Goal: Information Seeking & Learning: Find specific fact

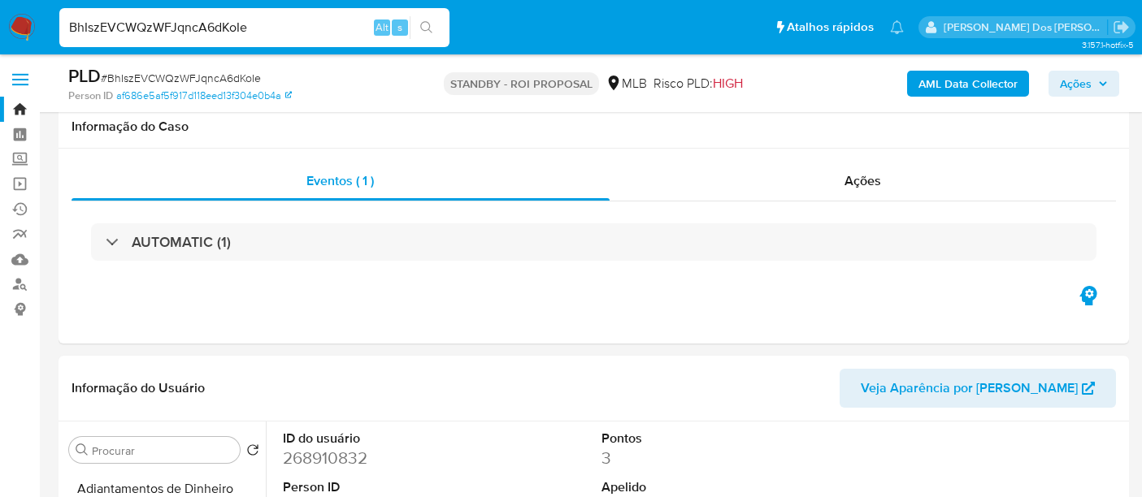
select select "10"
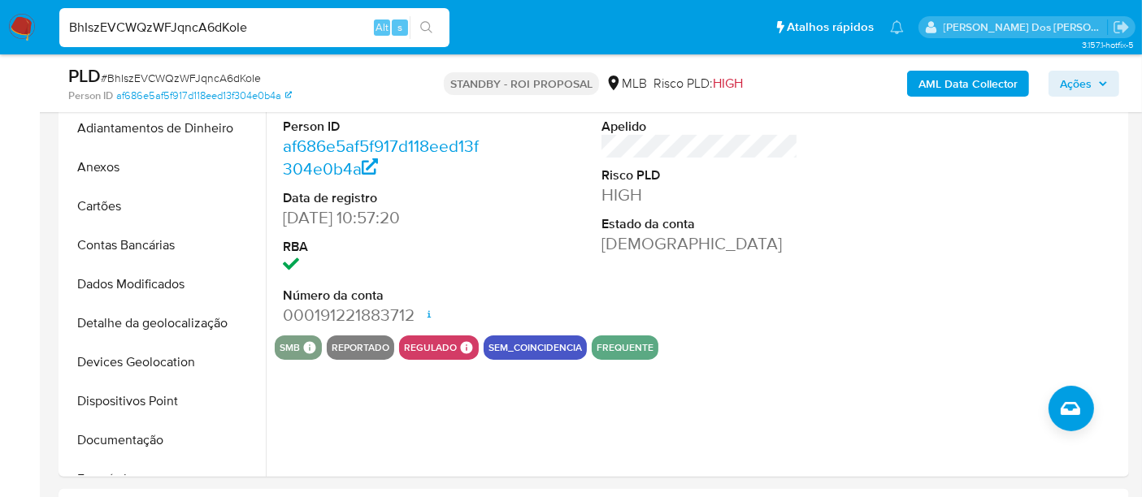
scroll to position [364, 0]
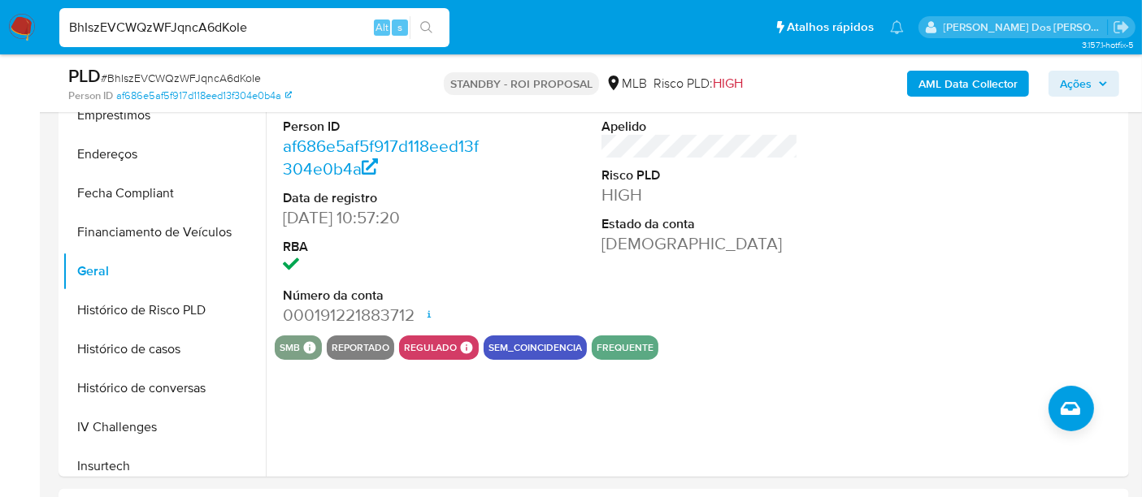
click at [15, 26] on img at bounding box center [22, 28] width 28 height 28
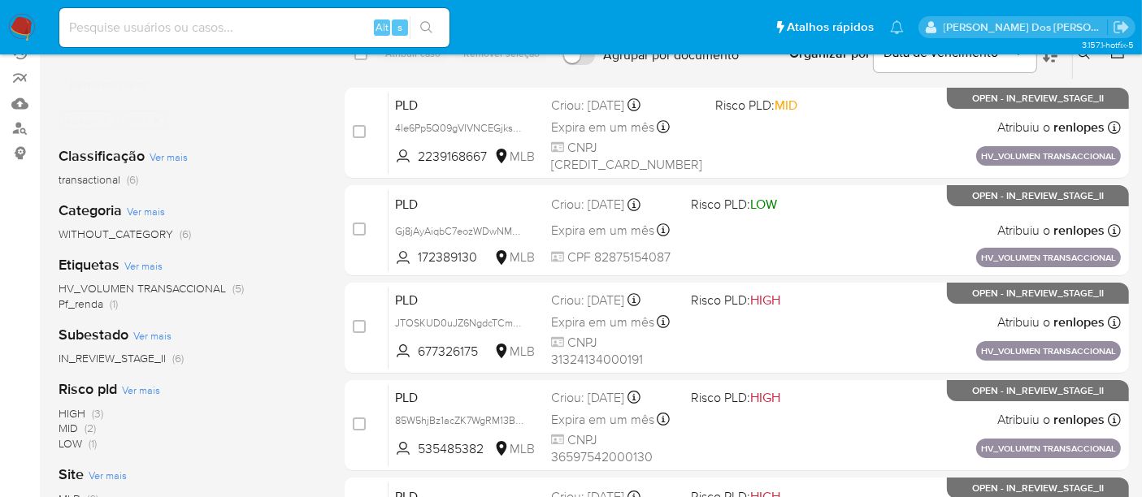
scroll to position [71, 0]
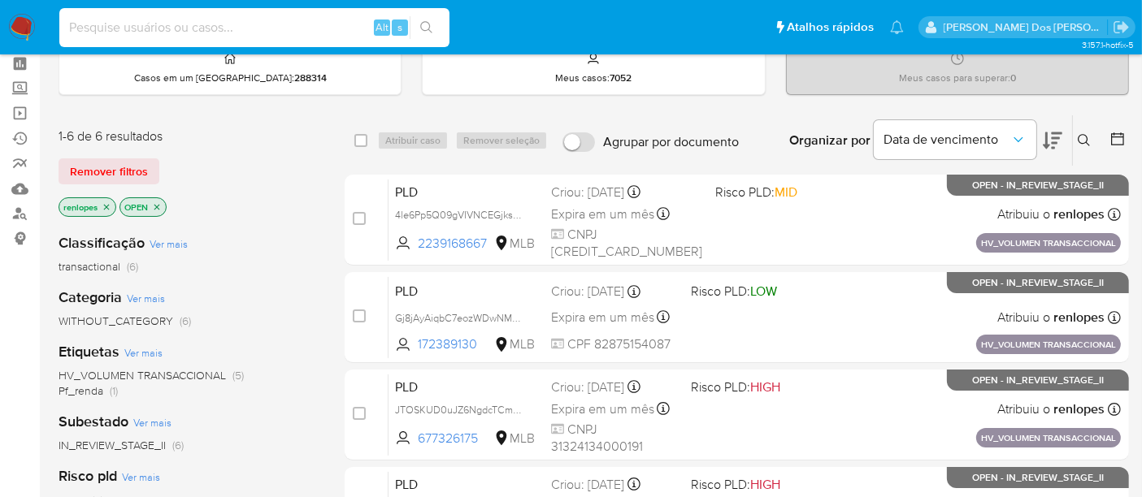
click at [230, 28] on input at bounding box center [254, 27] width 390 height 21
paste input "Gj8jAyAiqbC7eozWDwNMCJjf"
type input "Gj8jAyAiqbC7eozWDwNMCJjf"
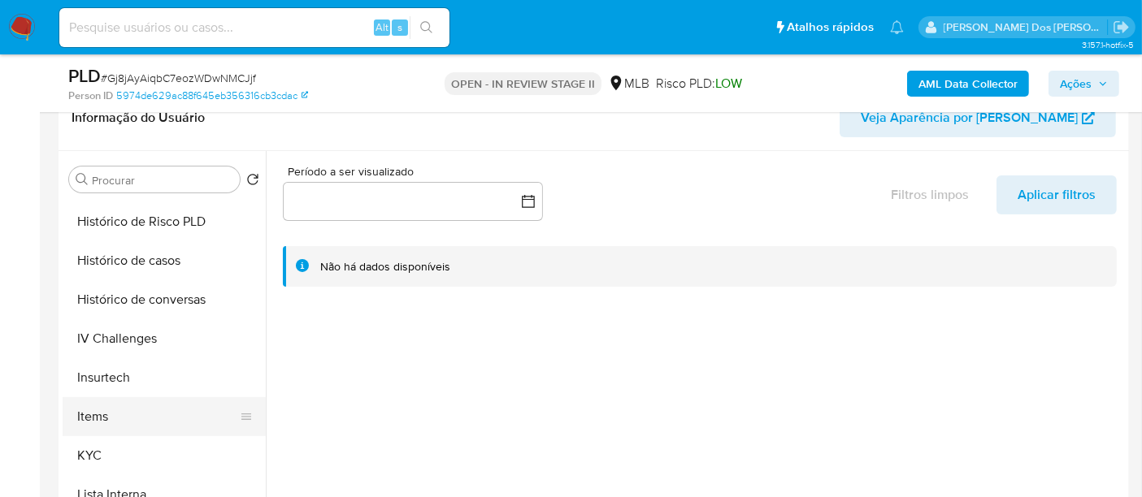
scroll to position [631, 0]
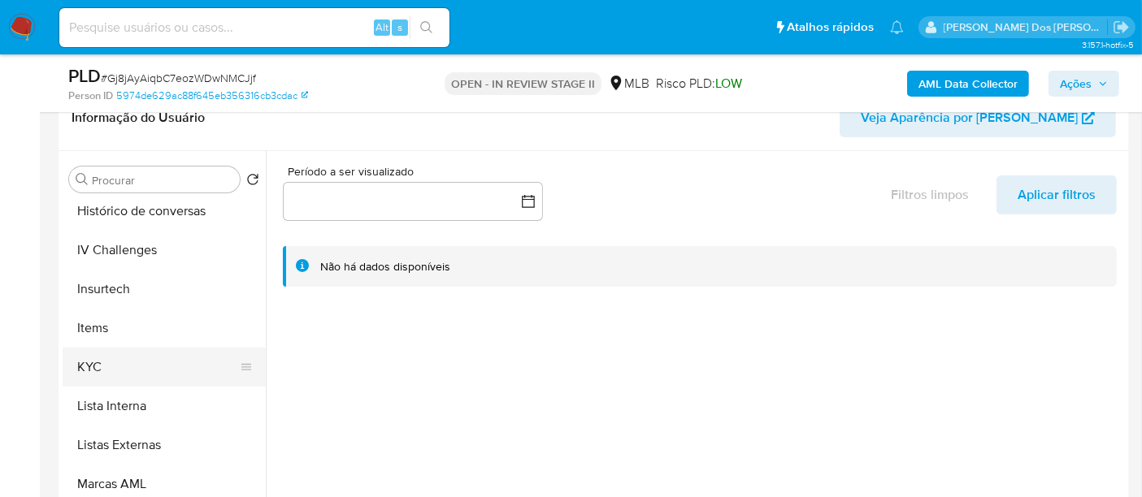
select select "10"
click at [98, 361] on button "KYC" at bounding box center [158, 367] width 190 height 39
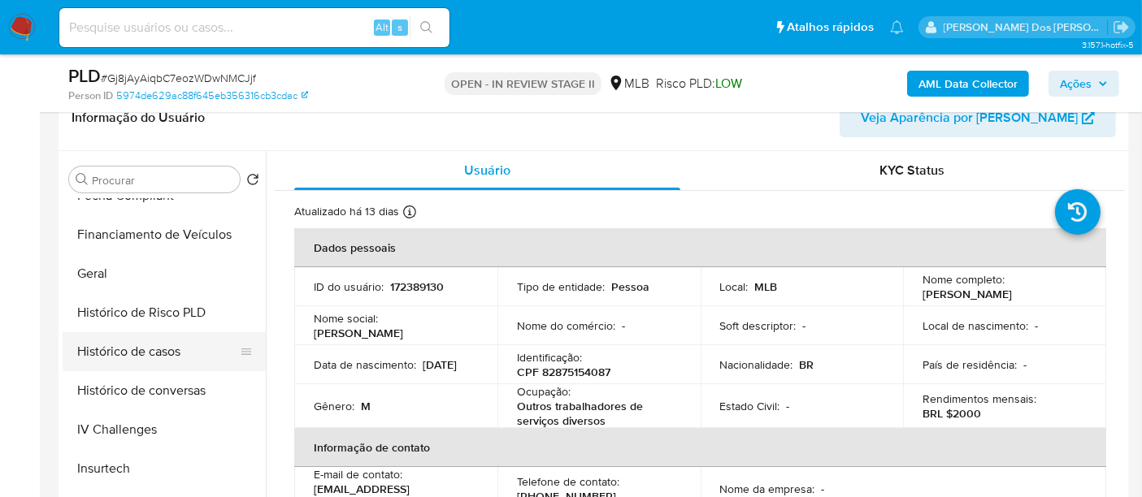
scroll to position [451, 0]
click at [169, 359] on button "Histórico de casos" at bounding box center [158, 352] width 190 height 39
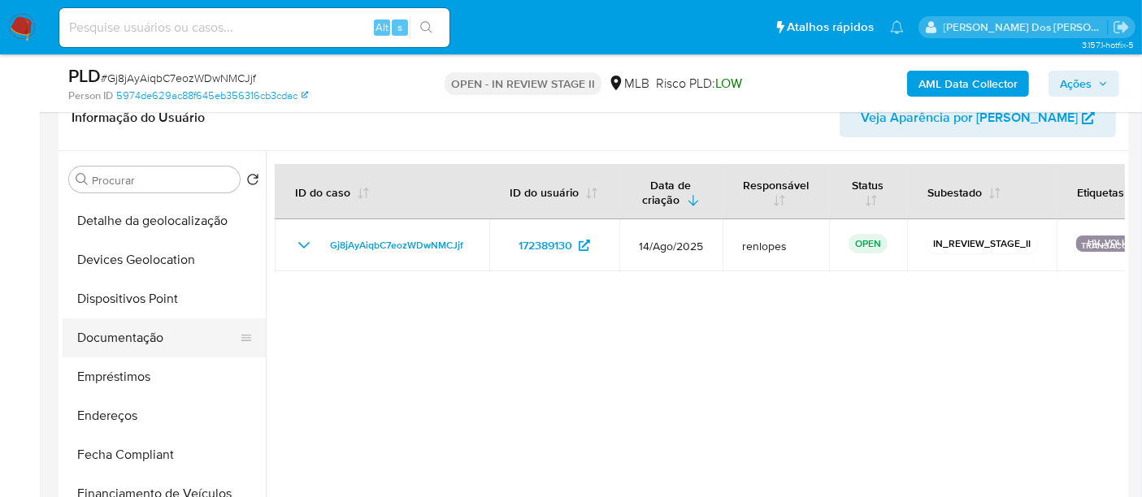
scroll to position [180, 0]
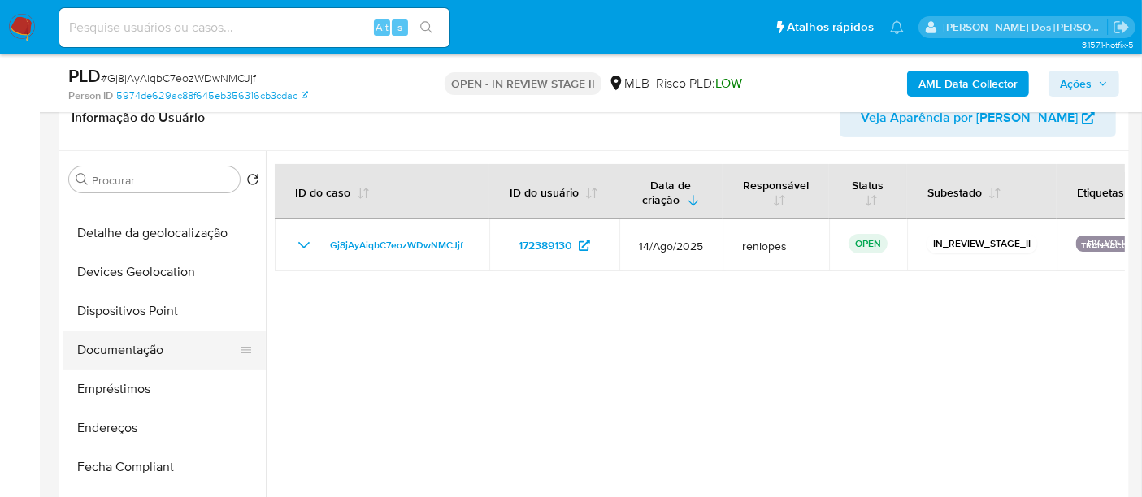
click at [150, 349] on button "Documentação" at bounding box center [158, 350] width 190 height 39
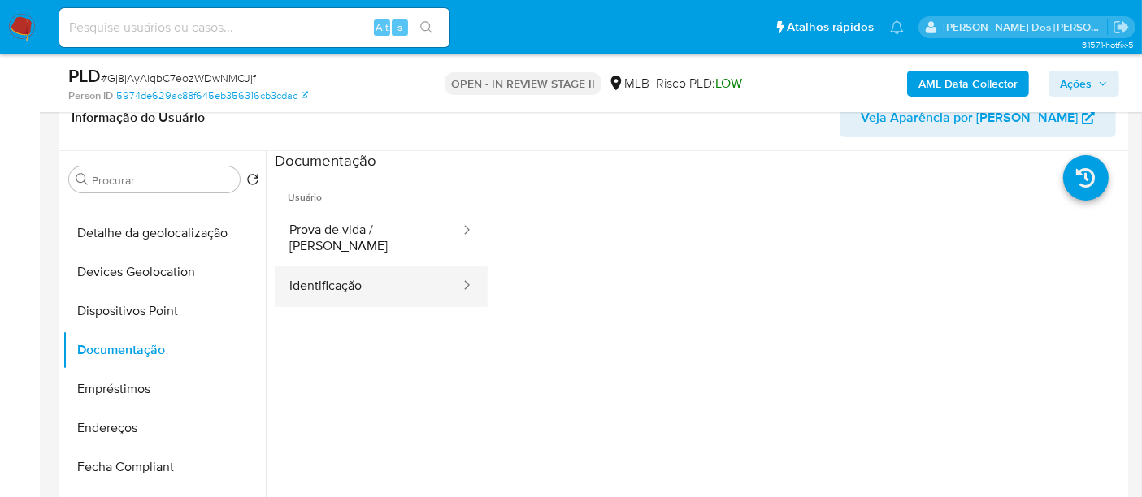
click at [330, 274] on button "Identificação" at bounding box center [368, 286] width 187 height 41
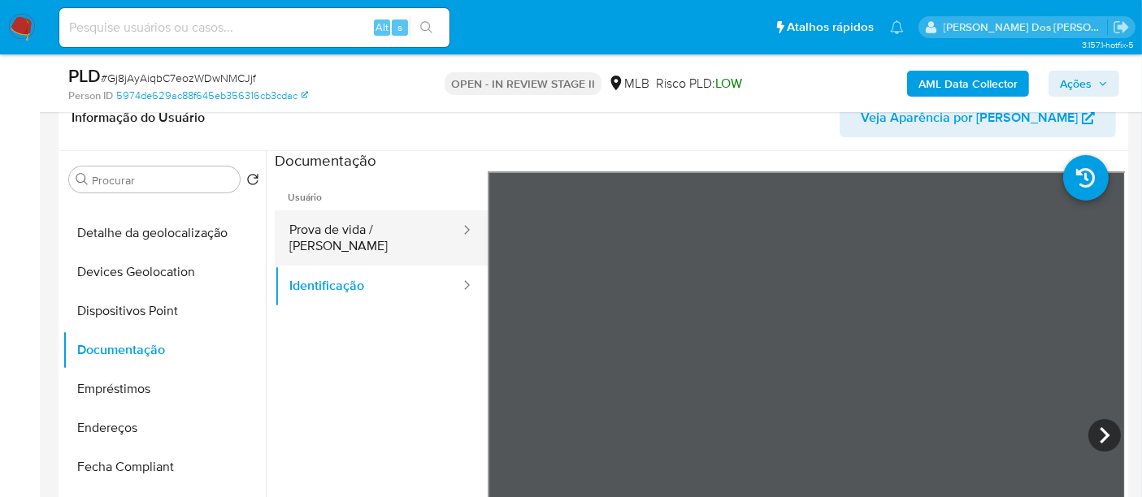
click at [388, 218] on button "Prova de vida / [PERSON_NAME]" at bounding box center [368, 237] width 187 height 55
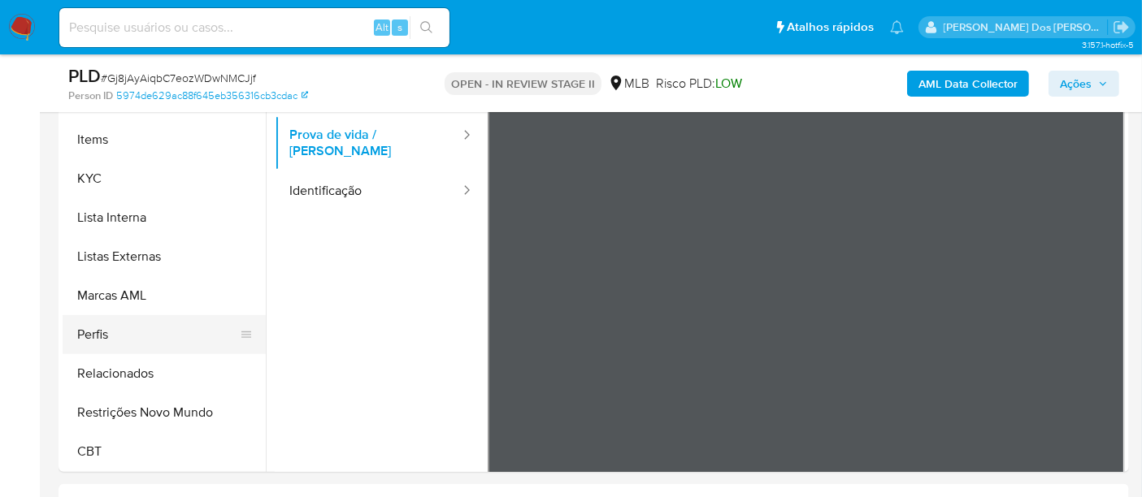
scroll to position [451, 0]
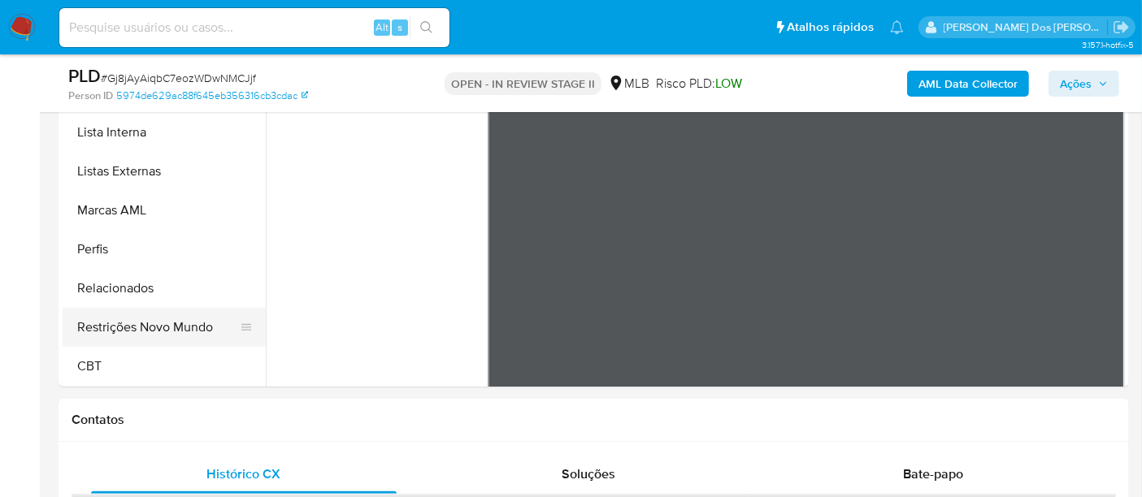
click at [179, 328] on button "Restrições Novo Mundo" at bounding box center [158, 327] width 190 height 39
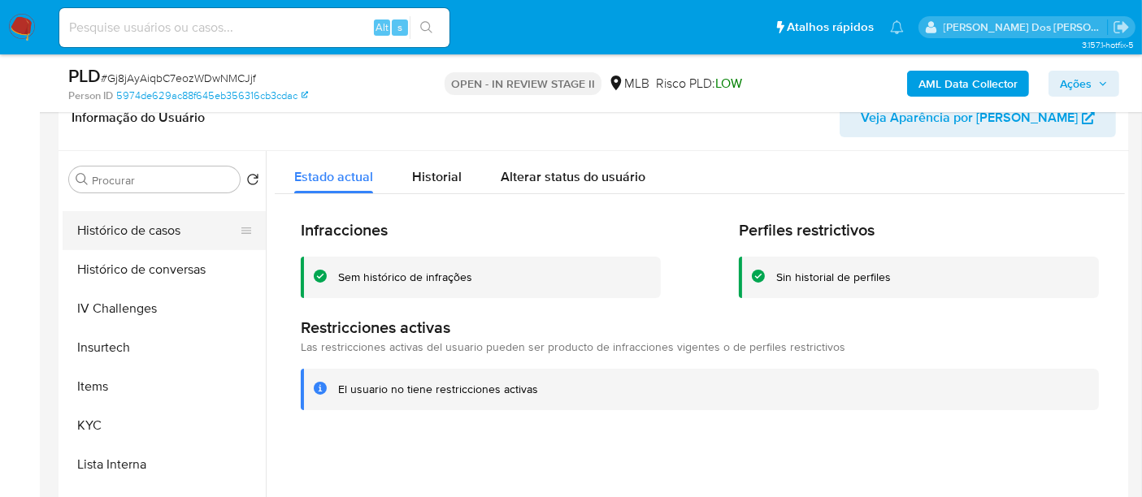
scroll to position [454, 0]
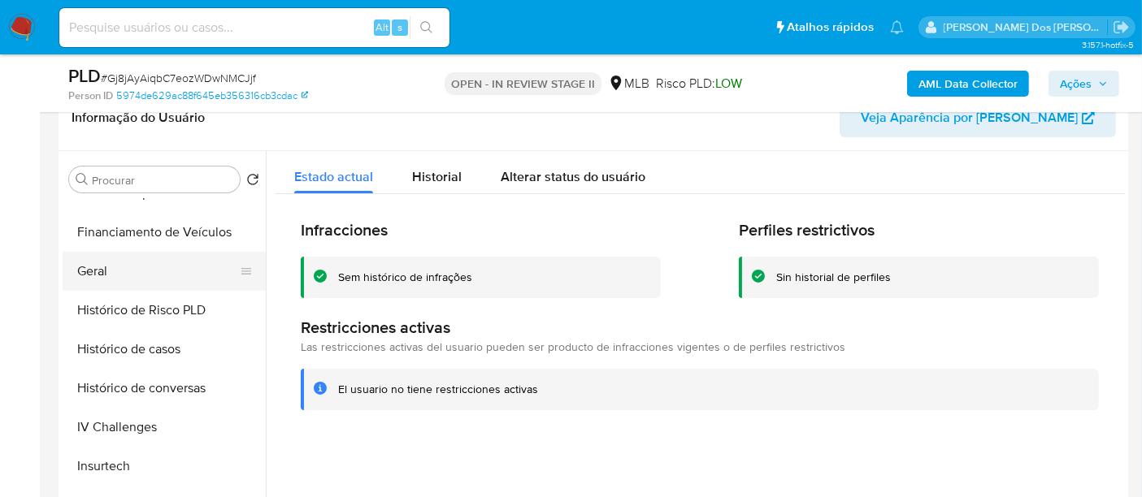
click at [110, 262] on button "Geral" at bounding box center [158, 271] width 190 height 39
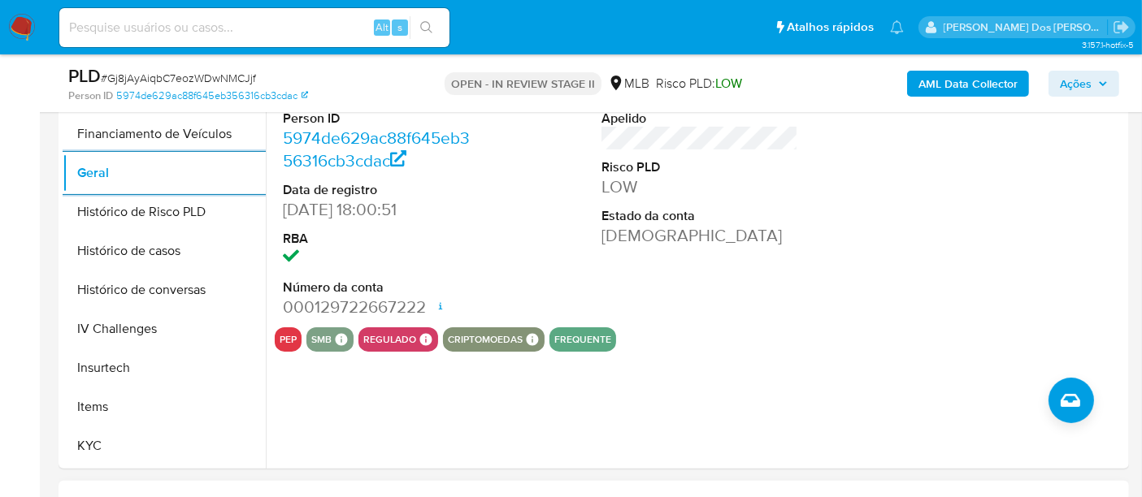
scroll to position [541, 0]
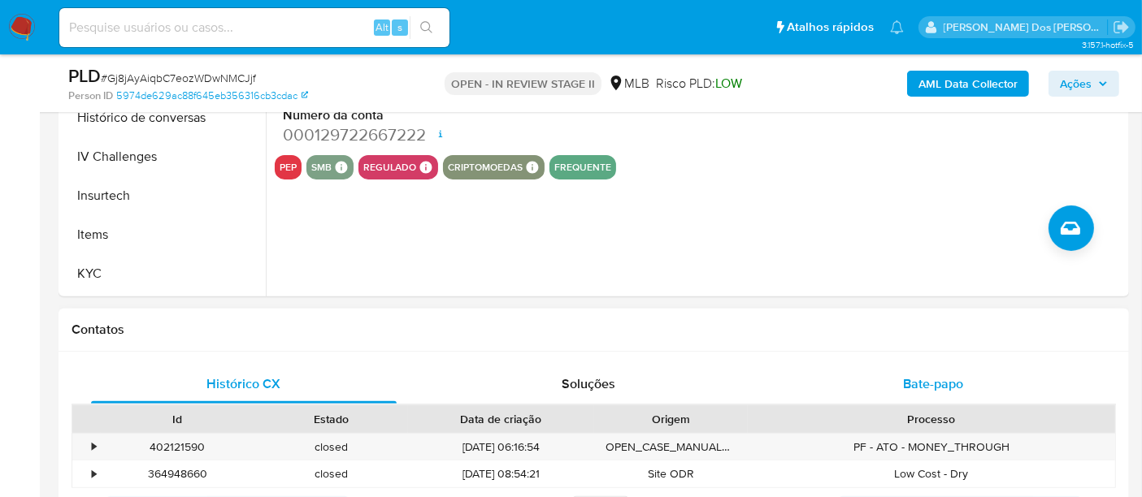
click at [908, 375] on span "Bate-papo" at bounding box center [933, 384] width 60 height 19
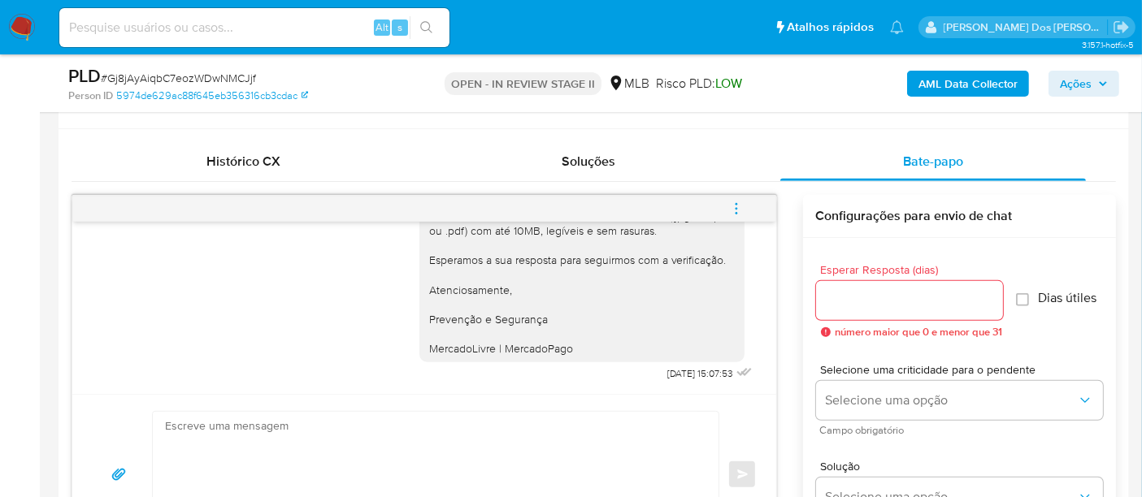
scroll to position [813, 0]
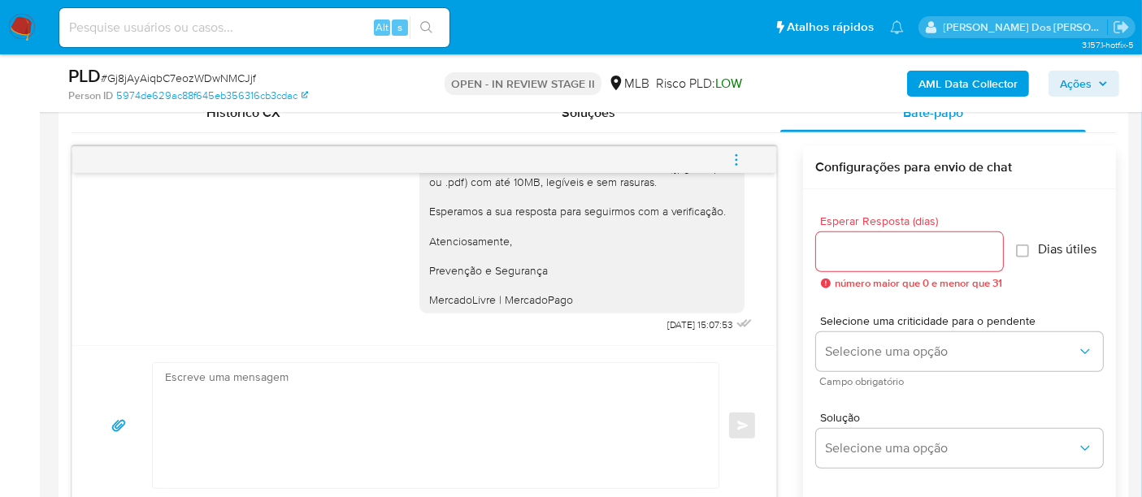
click at [215, 32] on input at bounding box center [254, 27] width 390 height 21
paste input "4le6Pp5Q09gVIVNCEGjksRsT"
type input "4le6Pp5Q09gVIVNCEGjksRsT"
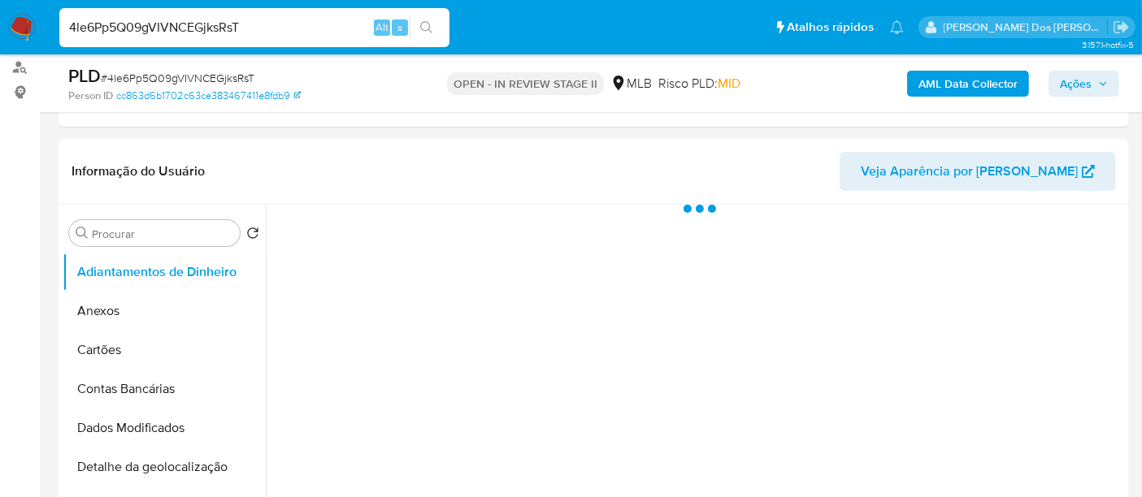
scroll to position [271, 0]
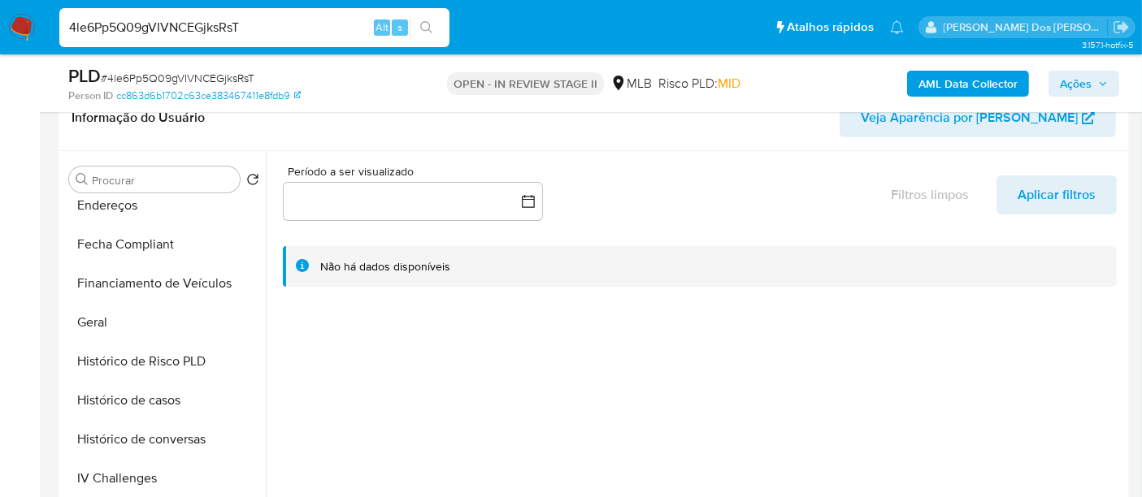
select select "10"
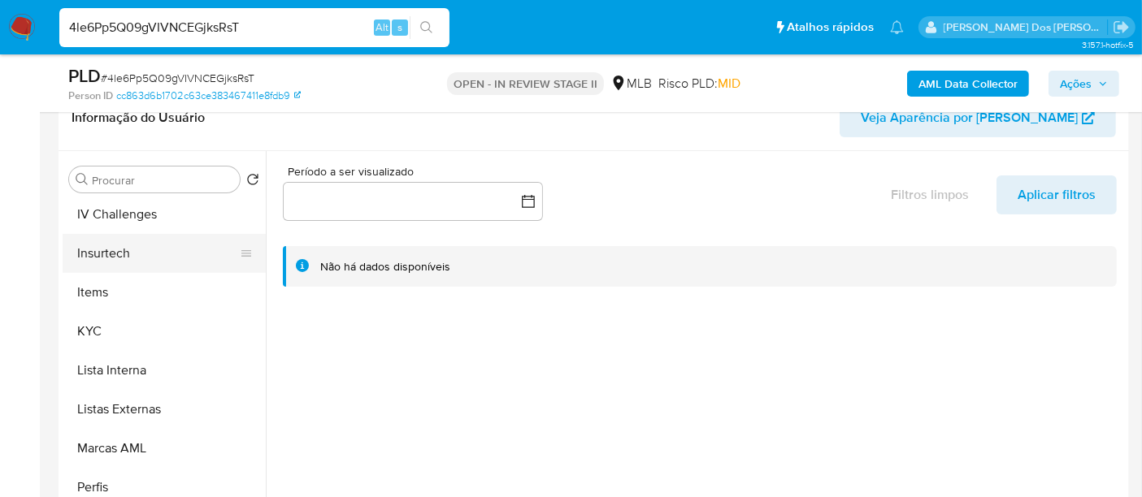
scroll to position [722, 0]
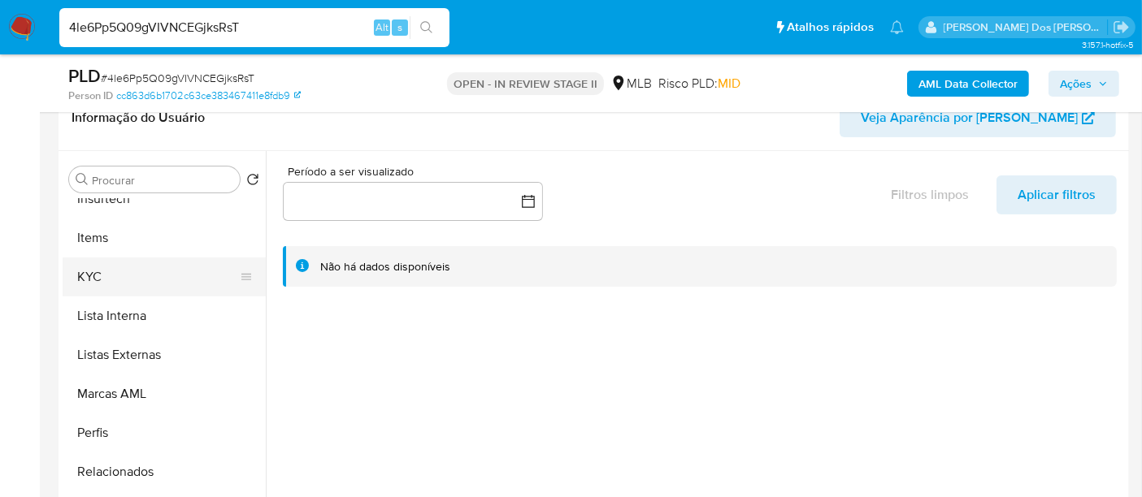
click at [98, 274] on button "KYC" at bounding box center [158, 277] width 190 height 39
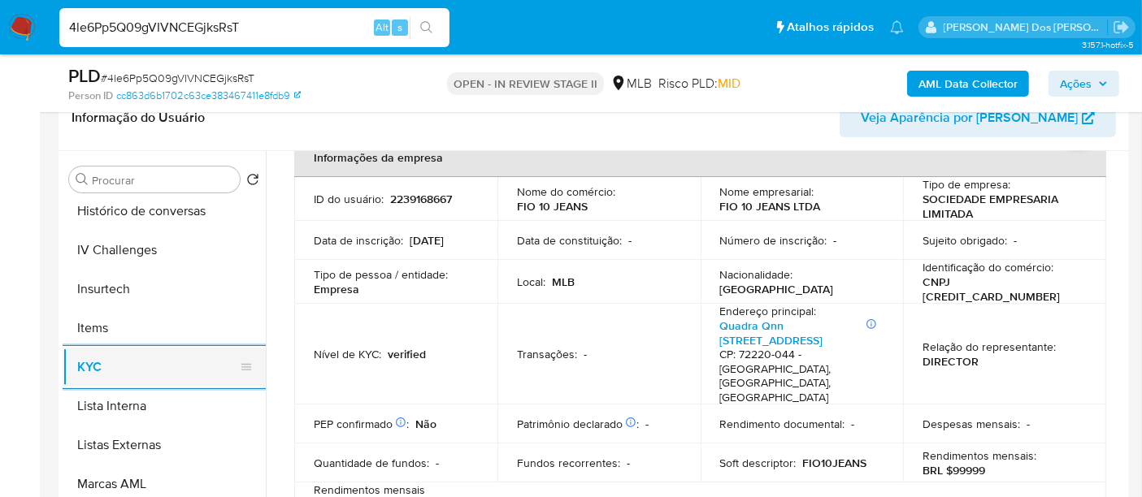
scroll to position [541, 0]
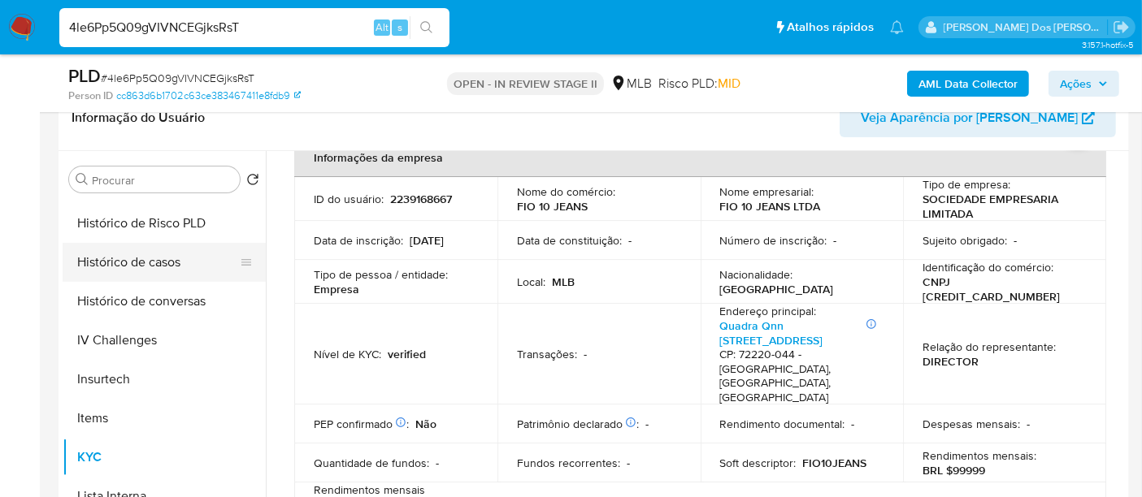
click at [146, 269] on button "Histórico de casos" at bounding box center [158, 262] width 190 height 39
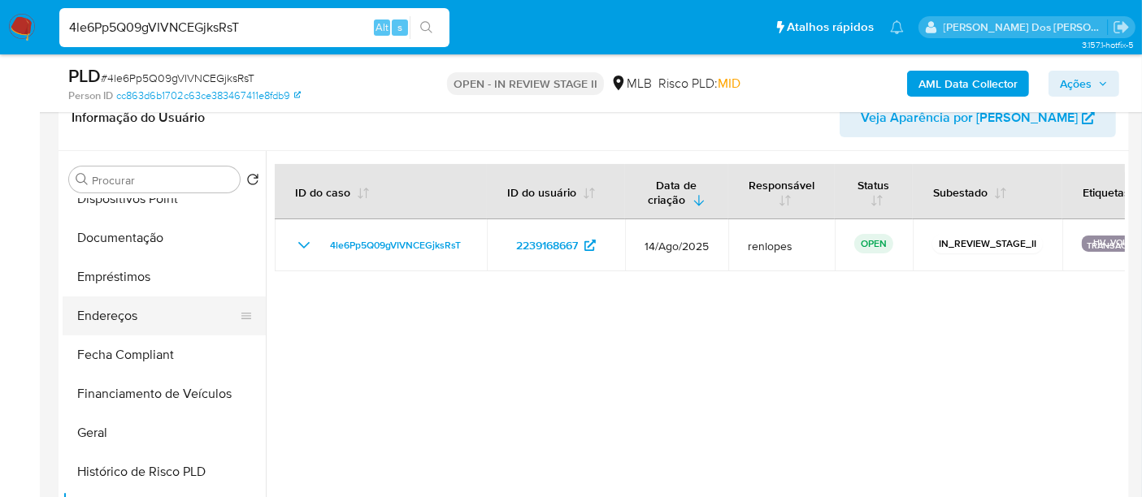
scroll to position [271, 0]
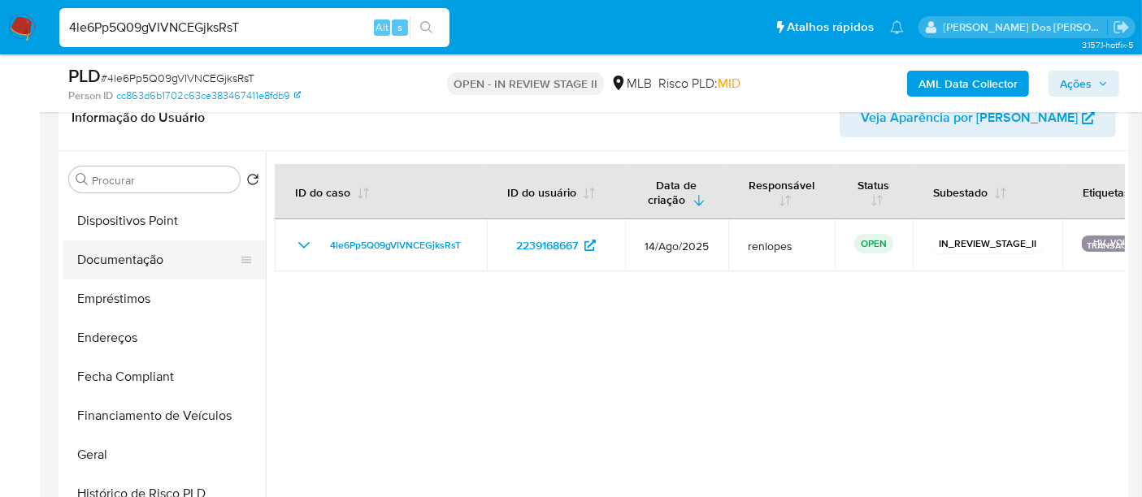
click at [153, 254] on button "Documentação" at bounding box center [158, 260] width 190 height 39
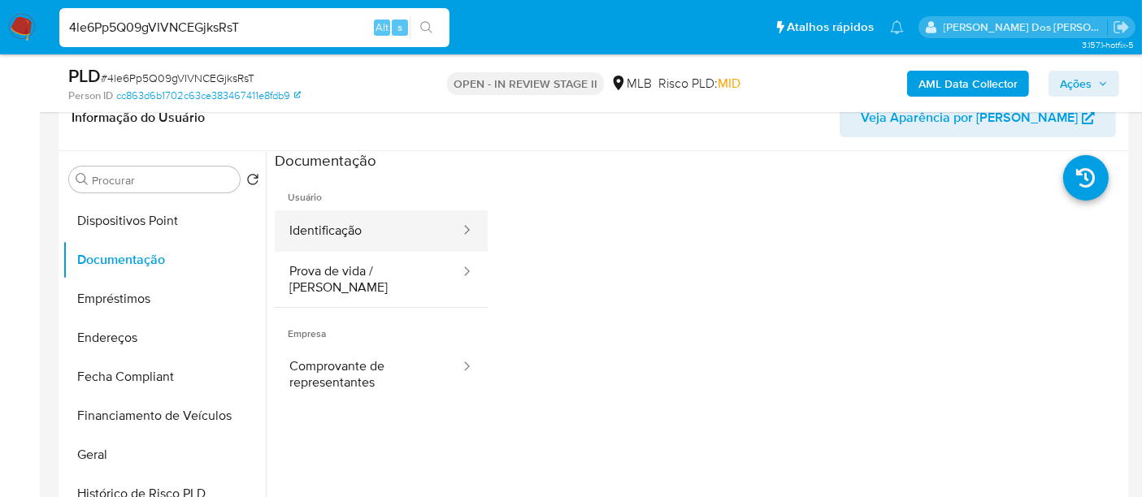
click at [341, 231] on button "Identificação" at bounding box center [368, 230] width 187 height 41
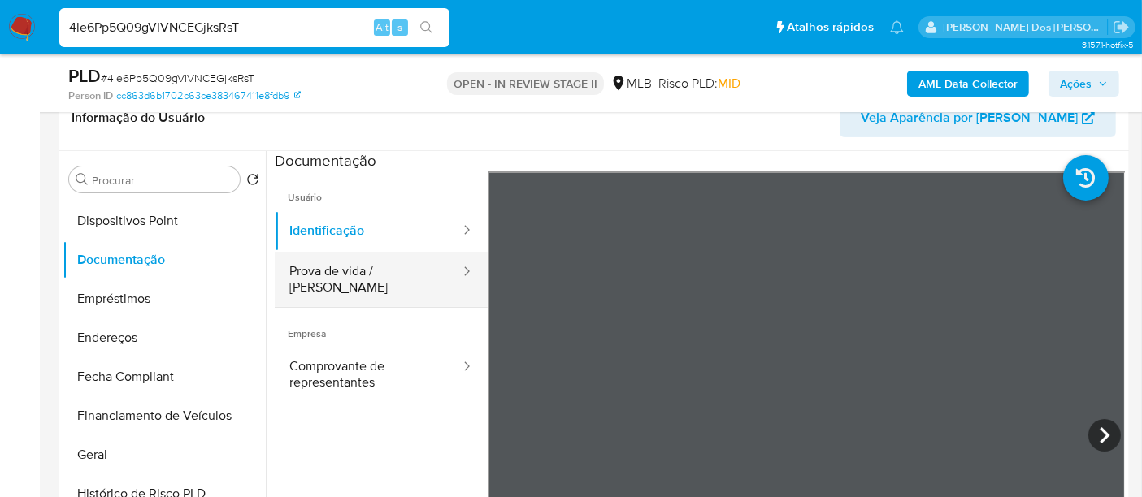
drag, startPoint x: 351, startPoint y: 272, endPoint x: 376, endPoint y: 265, distance: 26.2
click at [352, 272] on button "Prova de vida / [PERSON_NAME]" at bounding box center [368, 279] width 187 height 55
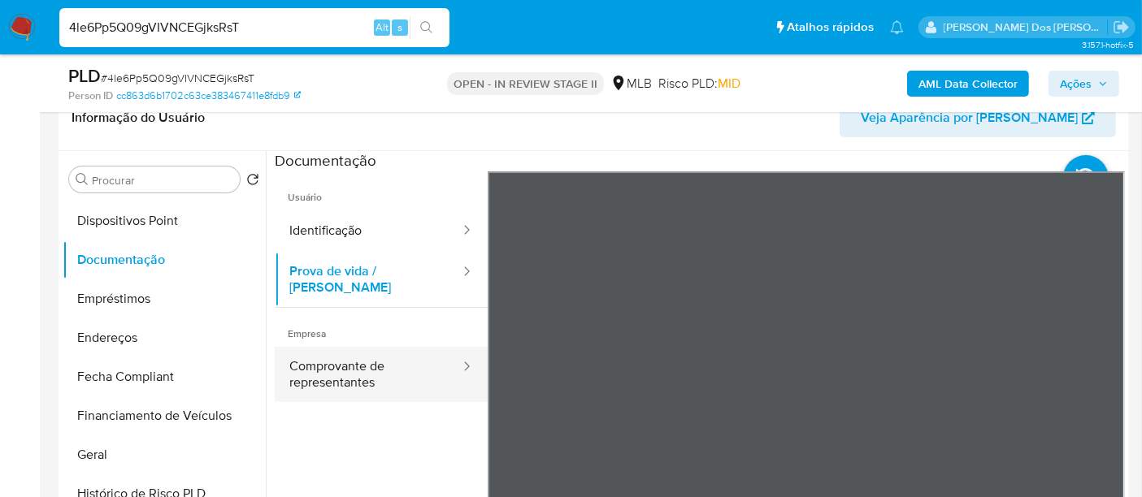
click at [341, 351] on button "Comprovante de representantes" at bounding box center [368, 374] width 187 height 55
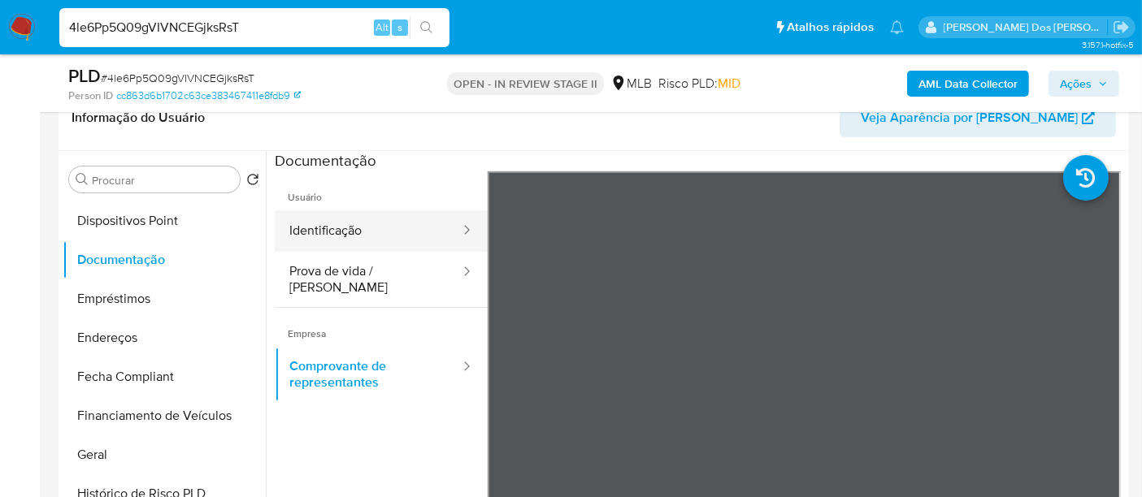
click at [367, 236] on button "Identificação" at bounding box center [368, 230] width 187 height 41
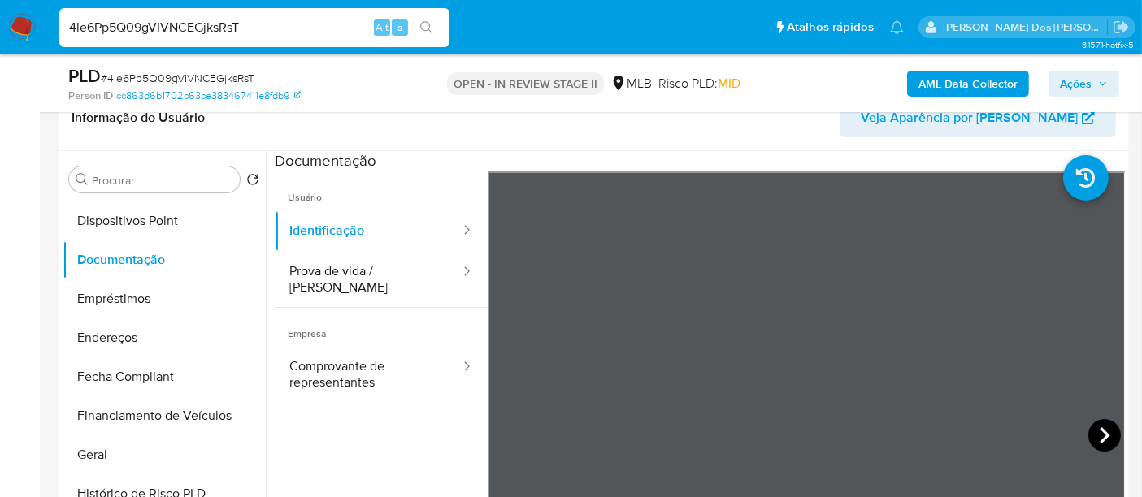
click at [1088, 433] on icon at bounding box center [1104, 435] width 33 height 33
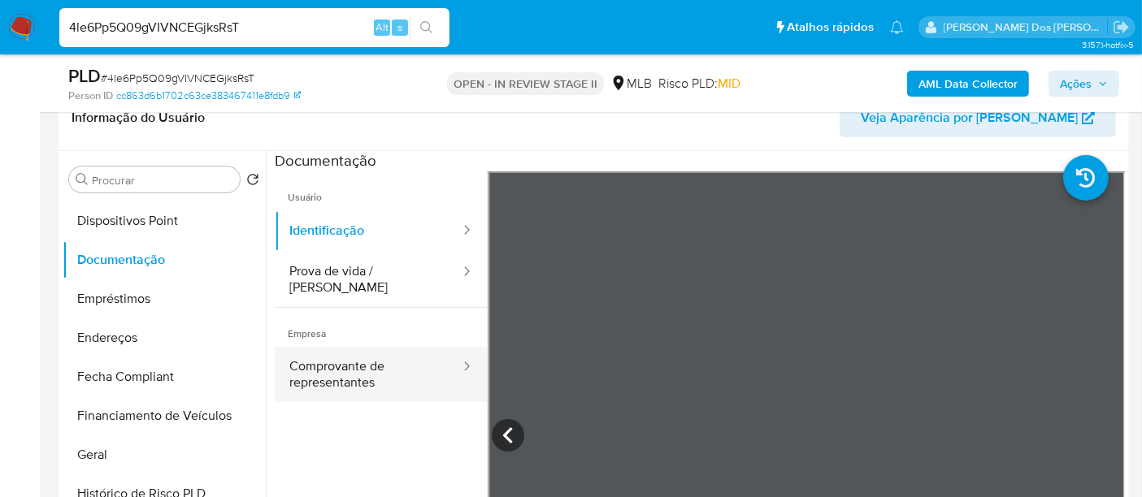
click at [396, 362] on button "Comprovante de representantes" at bounding box center [368, 374] width 187 height 55
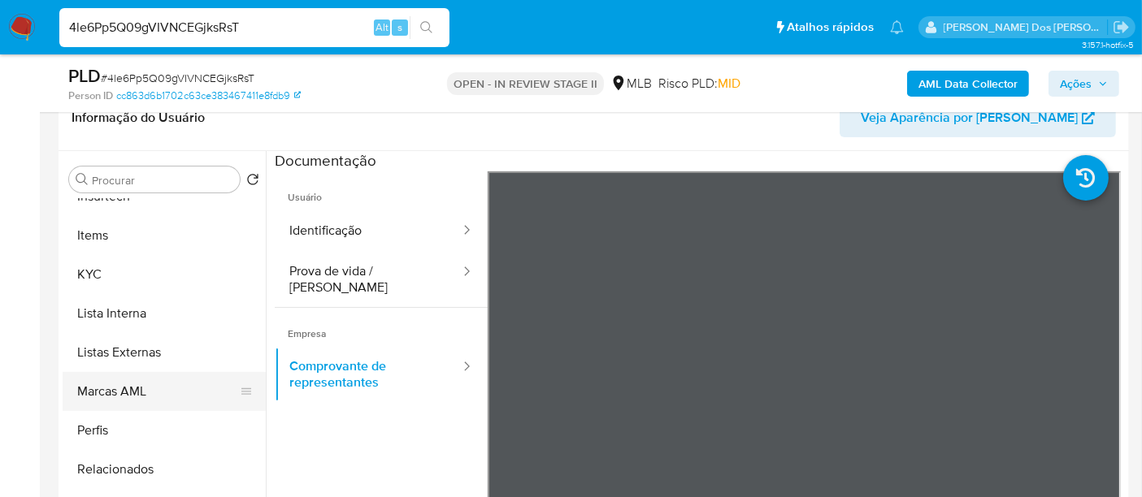
scroll to position [725, 0]
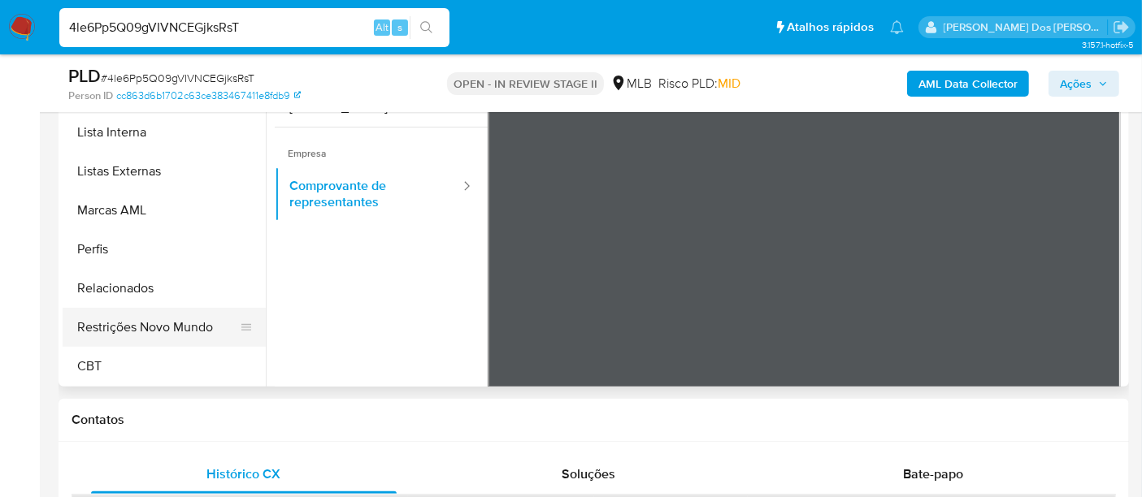
click at [163, 327] on button "Restrições Novo Mundo" at bounding box center [158, 327] width 190 height 39
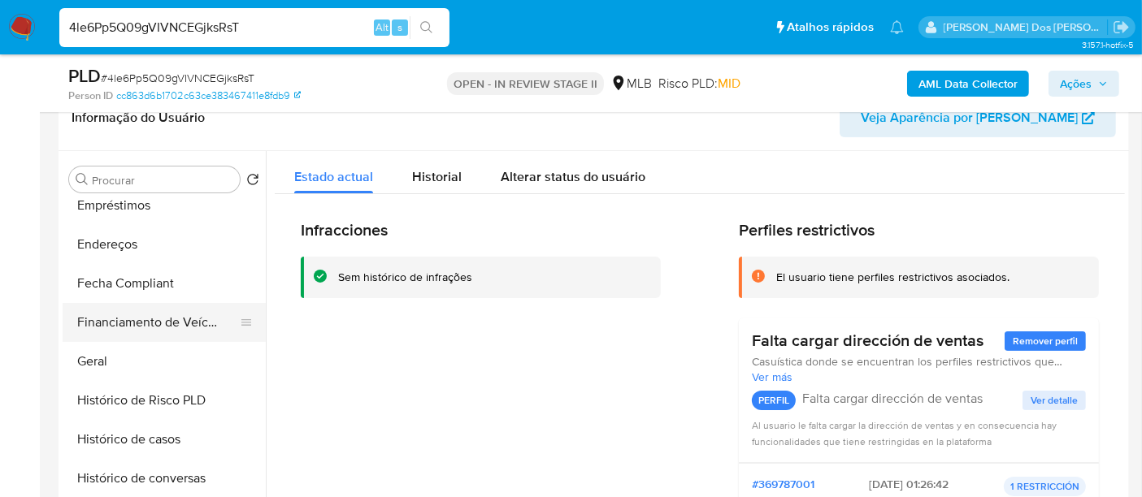
scroll to position [364, 0]
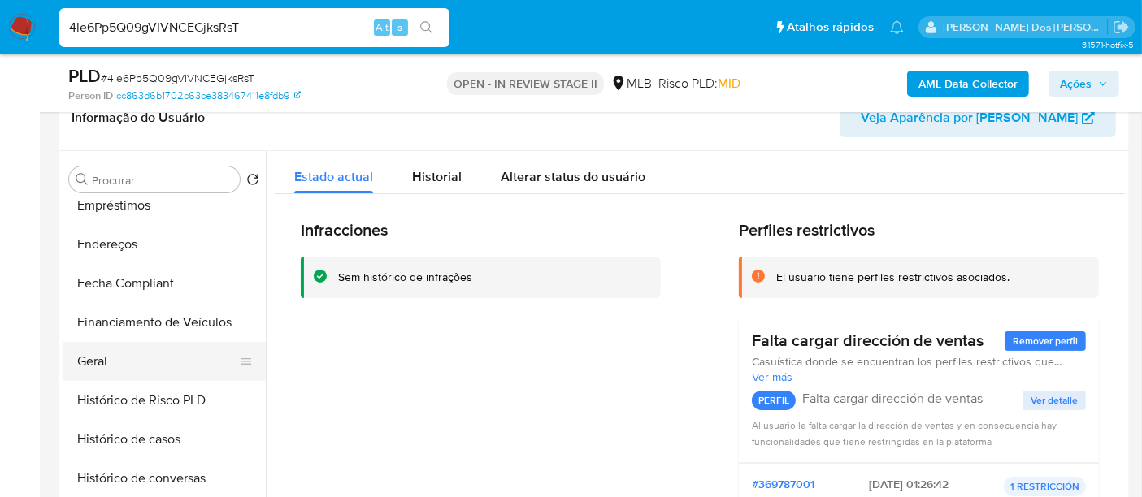
click at [90, 367] on button "Geral" at bounding box center [158, 361] width 190 height 39
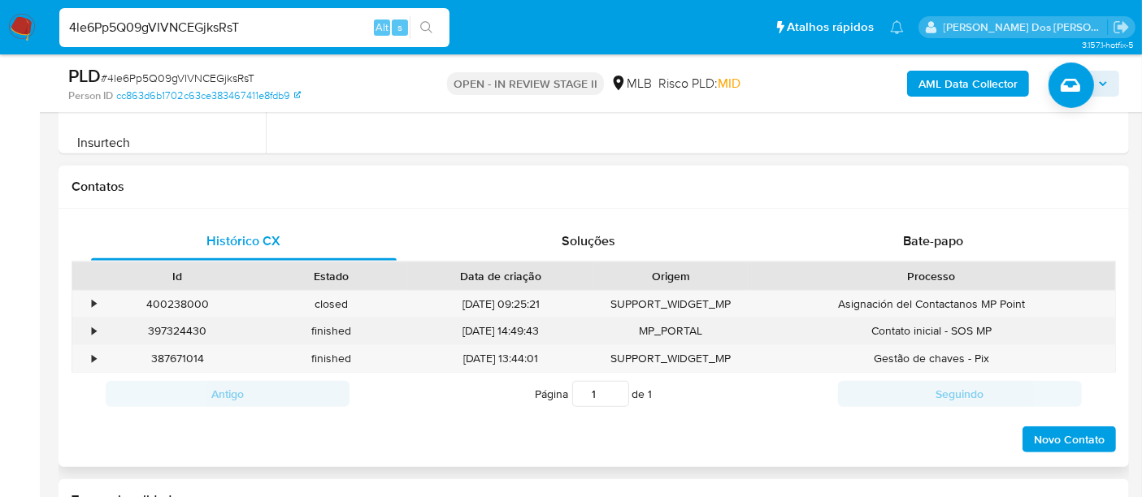
scroll to position [722, 0]
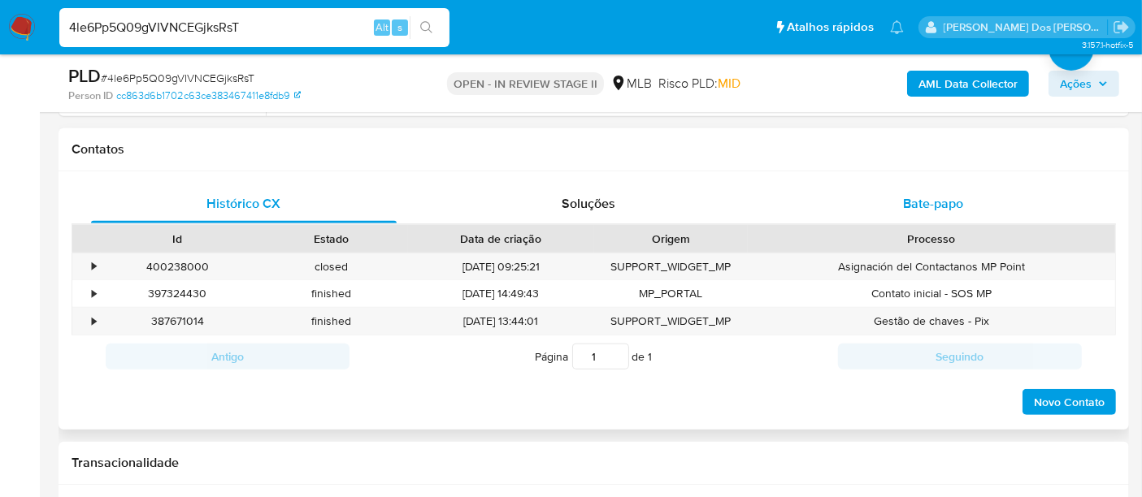
click at [911, 202] on span "Bate-papo" at bounding box center [933, 203] width 60 height 19
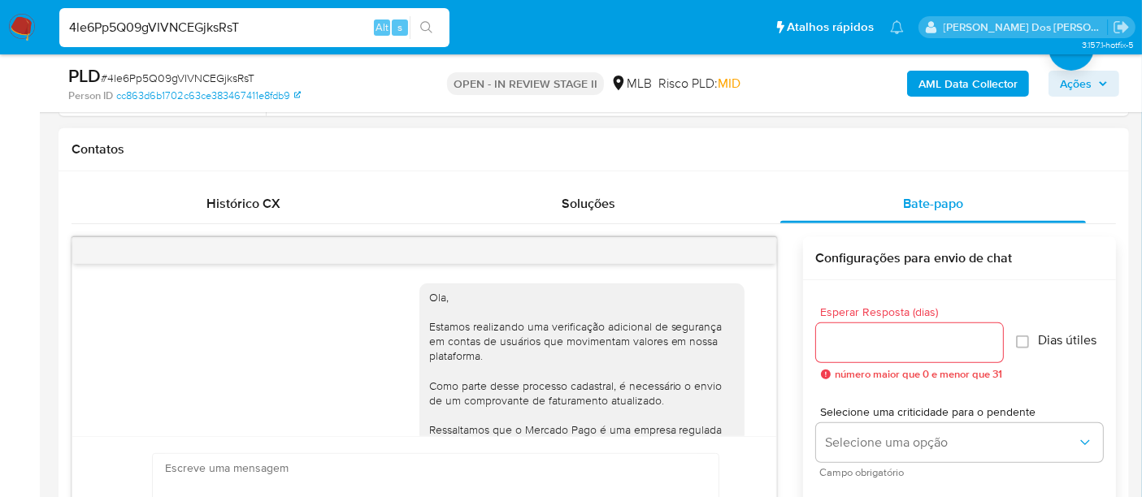
scroll to position [275, 0]
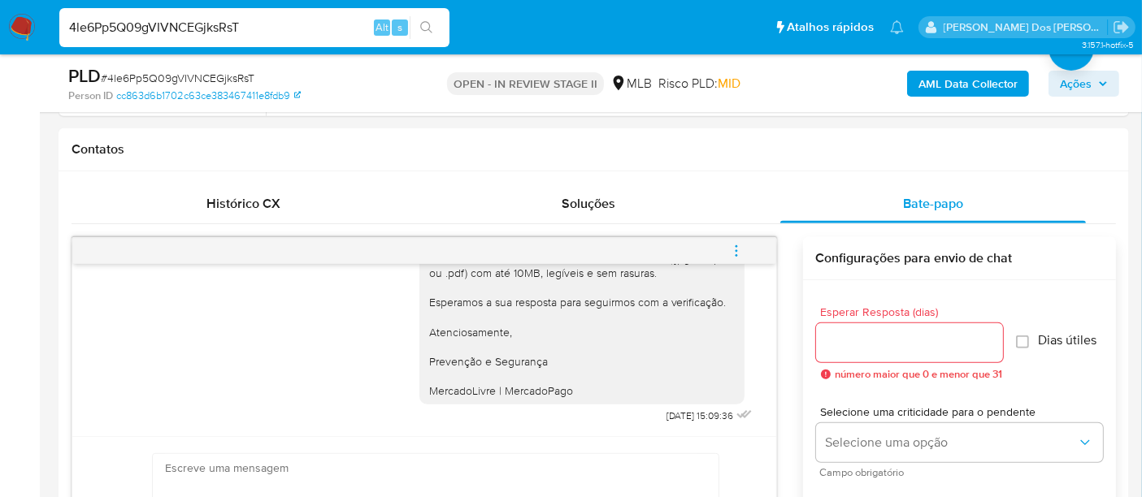
click at [163, 38] on div "4le6Pp5Q09gVIVNCEGjksRsT Alt s" at bounding box center [254, 27] width 390 height 39
click at [162, 29] on input "4le6Pp5Q09gVIVNCEGjksRsT" at bounding box center [254, 27] width 390 height 21
paste input "85W5hjBz1acZK7WgRM13B1Ka"
type input "85W5hjBz1acZK7WgRM13B1Ka"
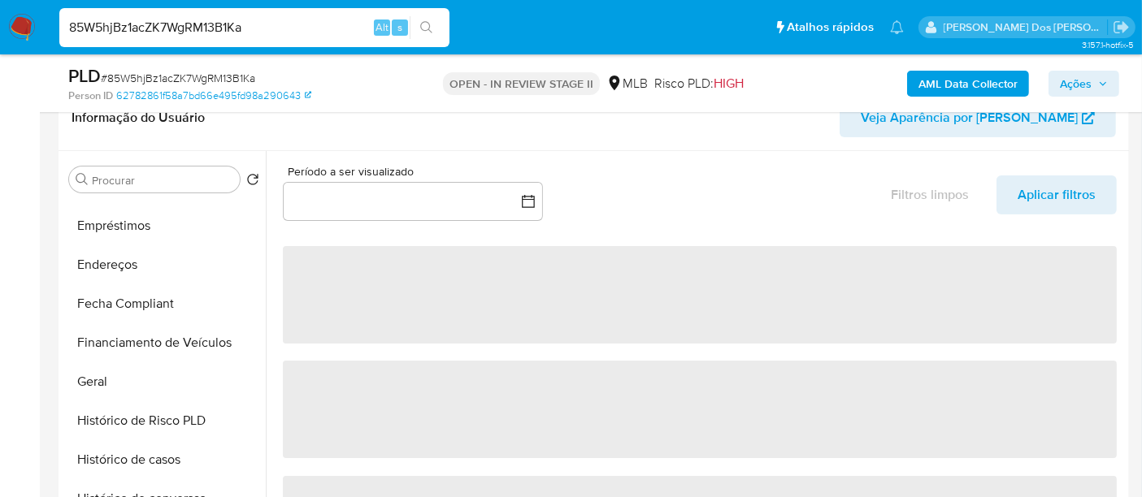
scroll to position [360, 0]
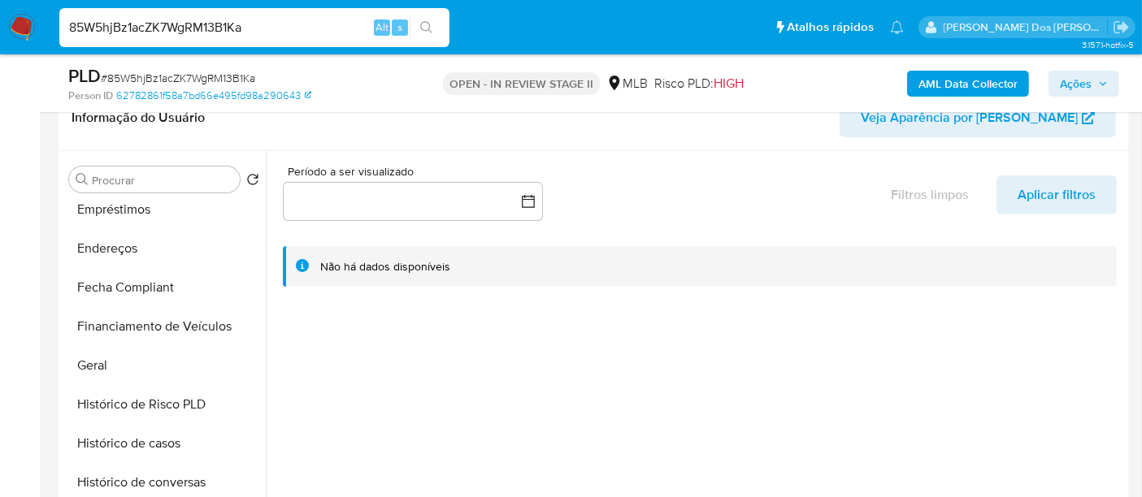
select select "10"
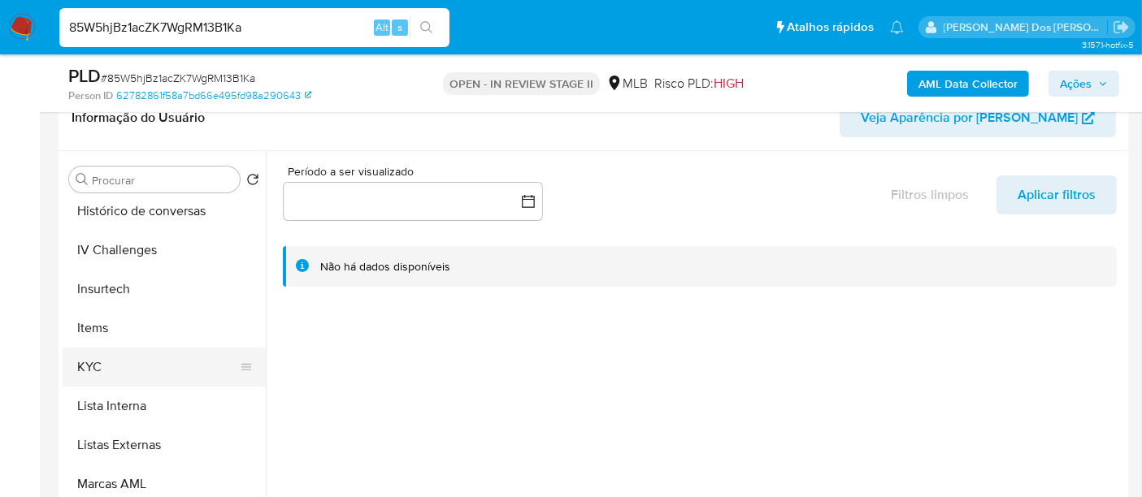
scroll to position [725, 0]
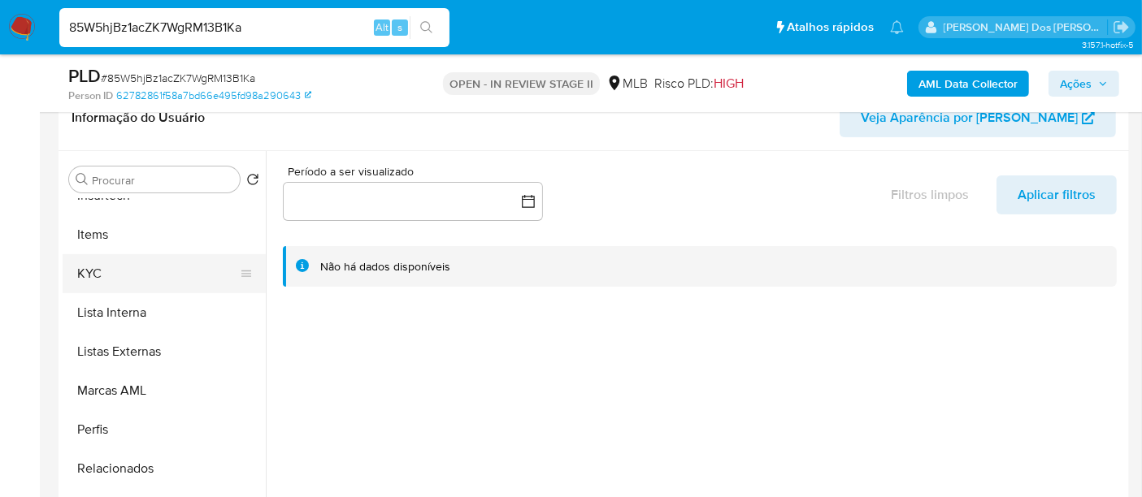
click at [98, 271] on button "KYC" at bounding box center [158, 273] width 190 height 39
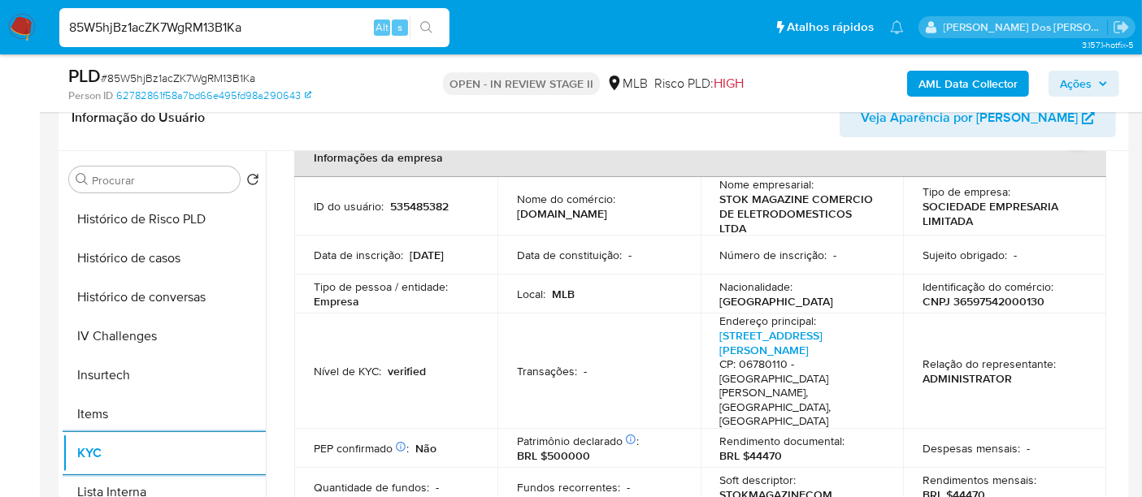
scroll to position [544, 0]
click at [744, 351] on link "[STREET_ADDRESS][PERSON_NAME]" at bounding box center [771, 342] width 103 height 31
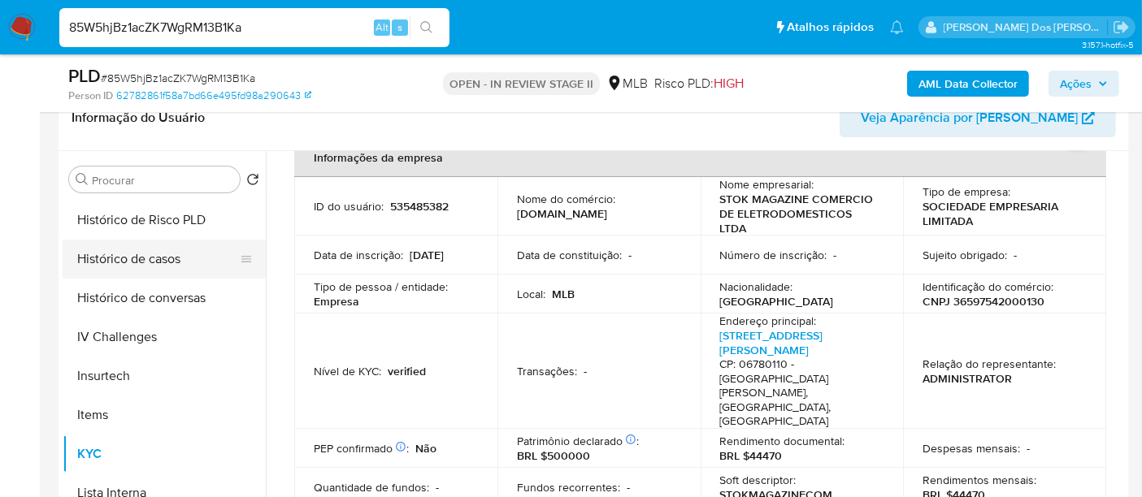
click at [144, 267] on button "Histórico de casos" at bounding box center [158, 259] width 190 height 39
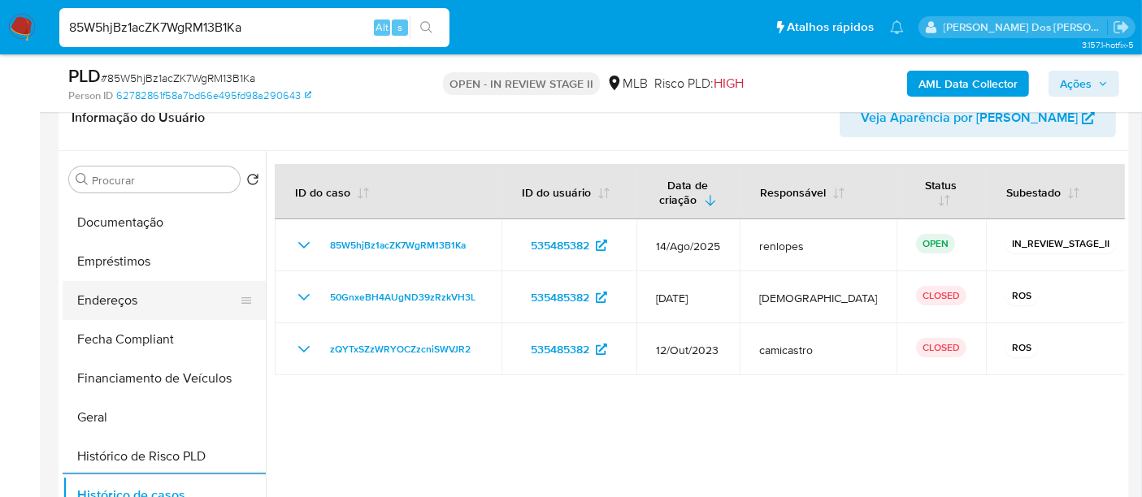
scroll to position [274, 0]
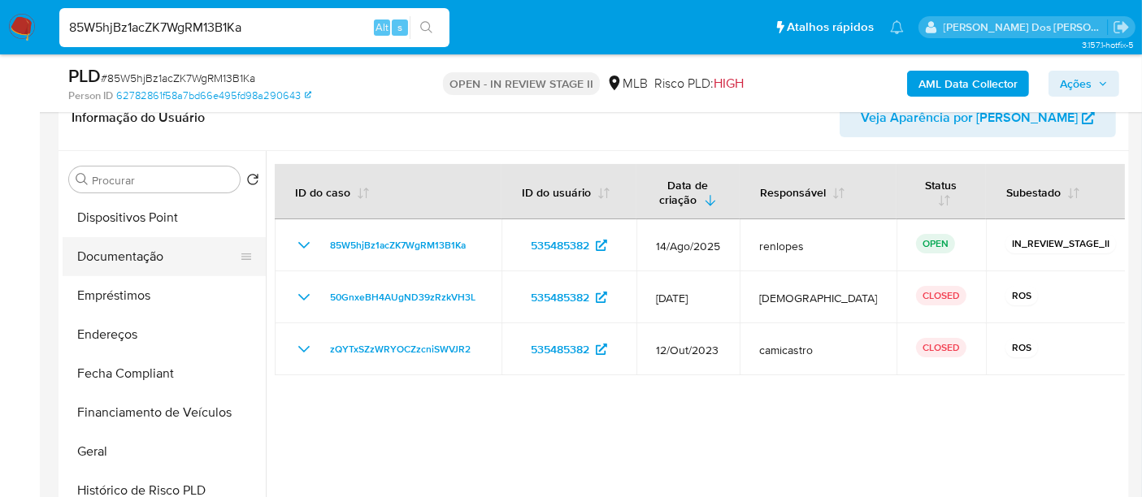
click at [145, 266] on button "Documentação" at bounding box center [158, 256] width 190 height 39
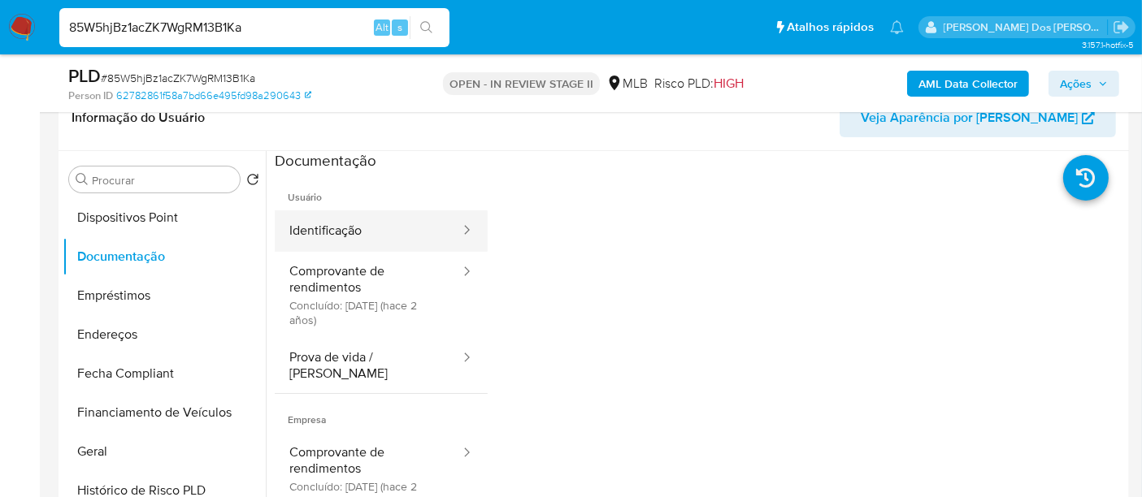
click at [308, 241] on button "Identificação" at bounding box center [368, 230] width 187 height 41
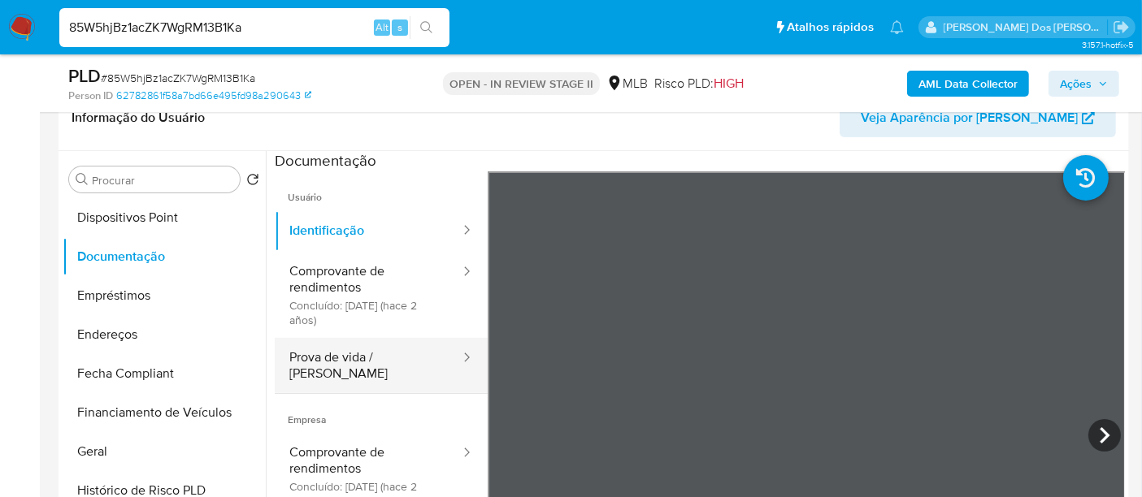
click at [339, 351] on button "Prova de vida / [PERSON_NAME]" at bounding box center [368, 365] width 187 height 55
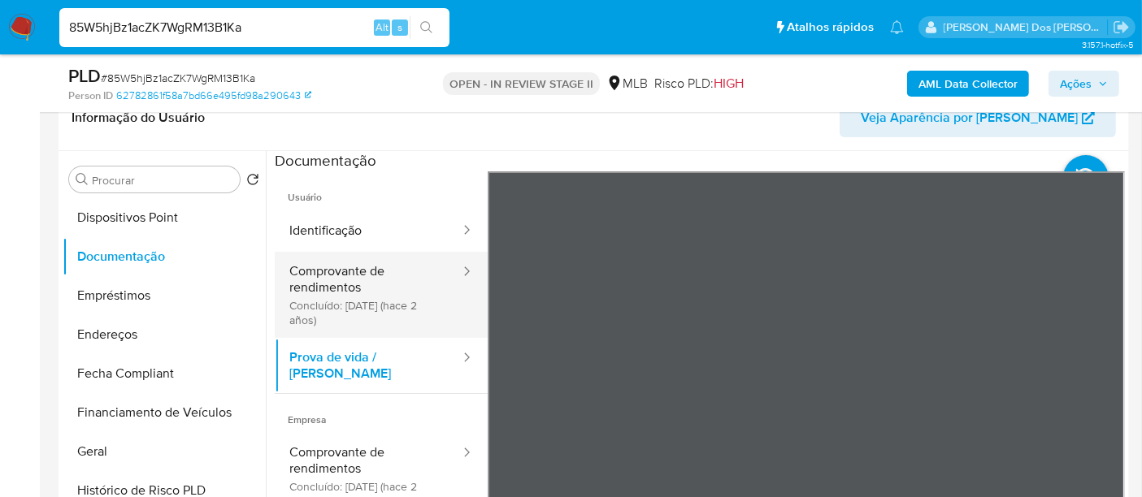
click at [347, 288] on button "Comprovante de rendimentos Concluído: [DATE] (hace 2 años)" at bounding box center [368, 295] width 187 height 86
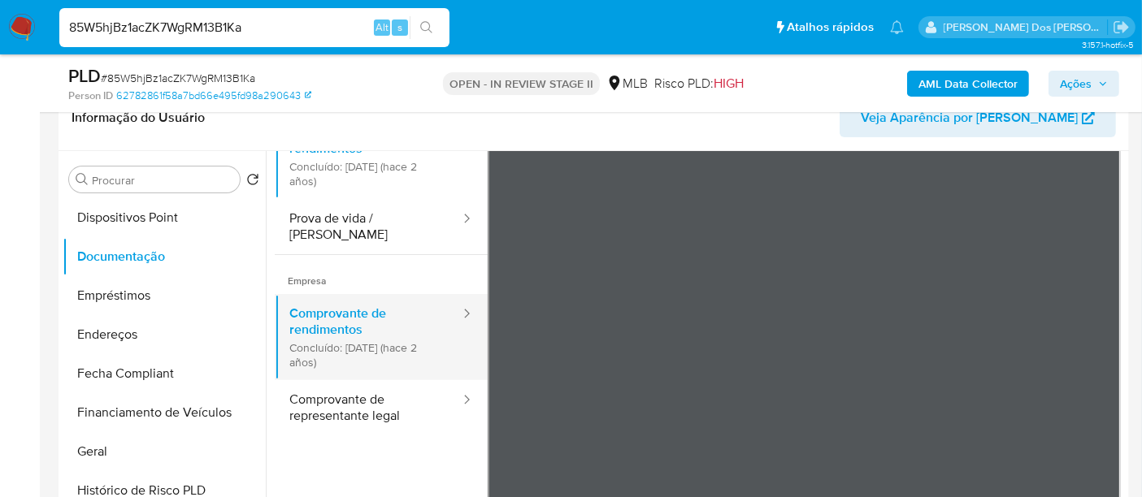
scroll to position [141, 0]
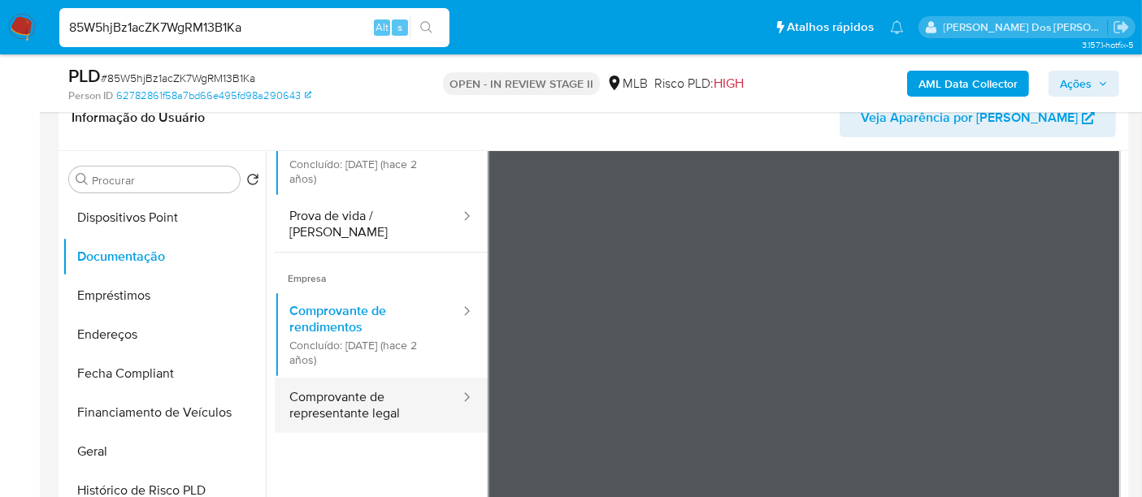
click at [354, 401] on button "Comprovante de representante legal" at bounding box center [368, 405] width 187 height 55
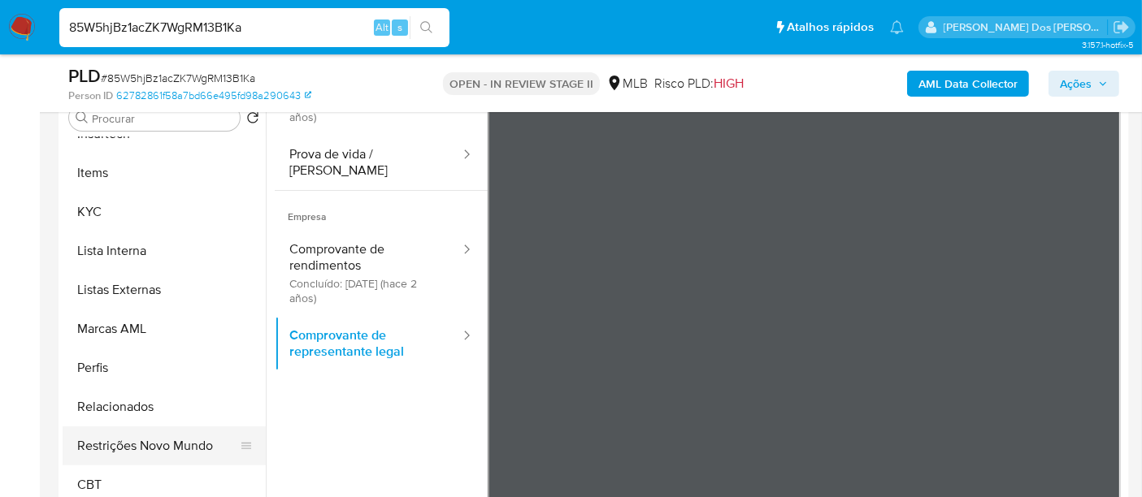
scroll to position [361, 0]
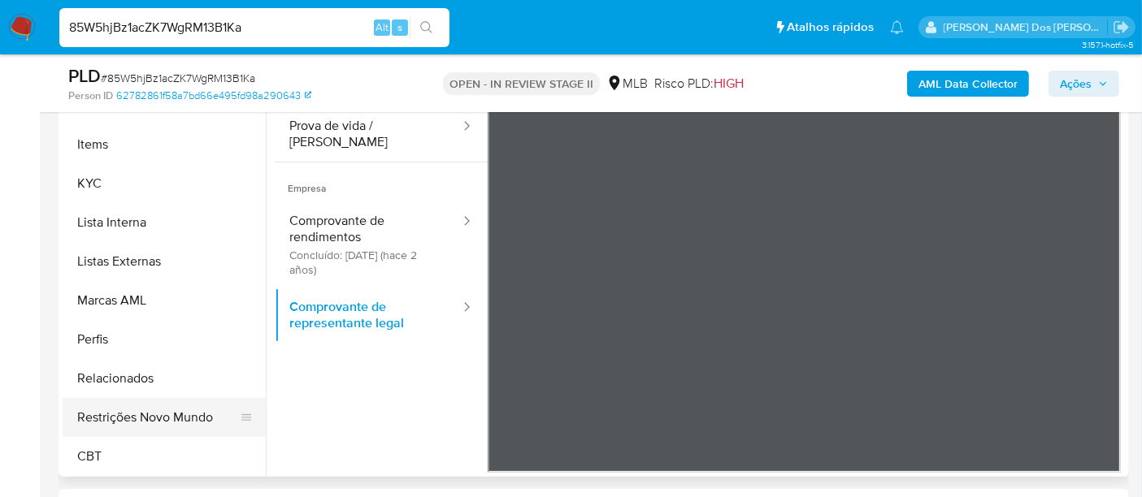
click at [160, 414] on button "Restrições Novo Mundo" at bounding box center [158, 417] width 190 height 39
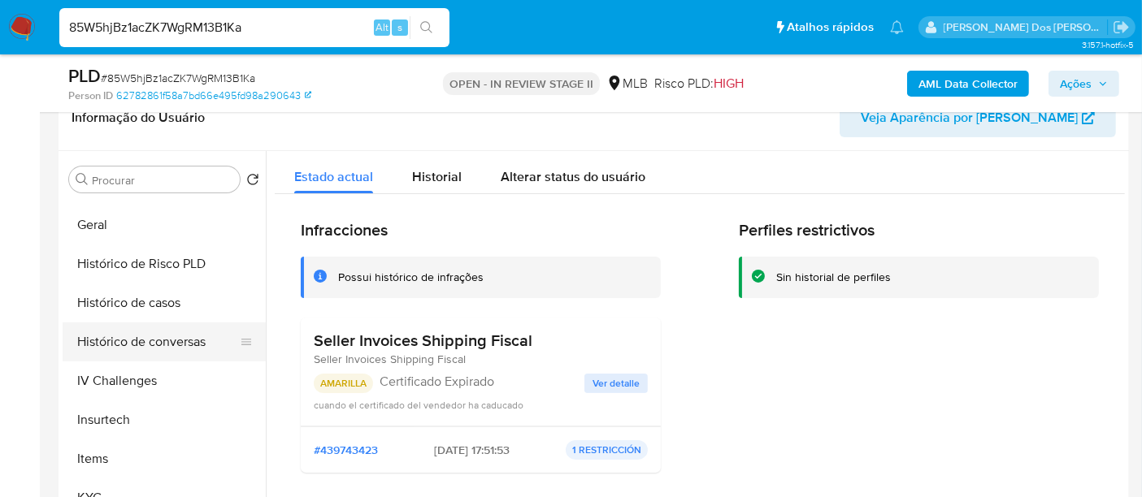
scroll to position [364, 0]
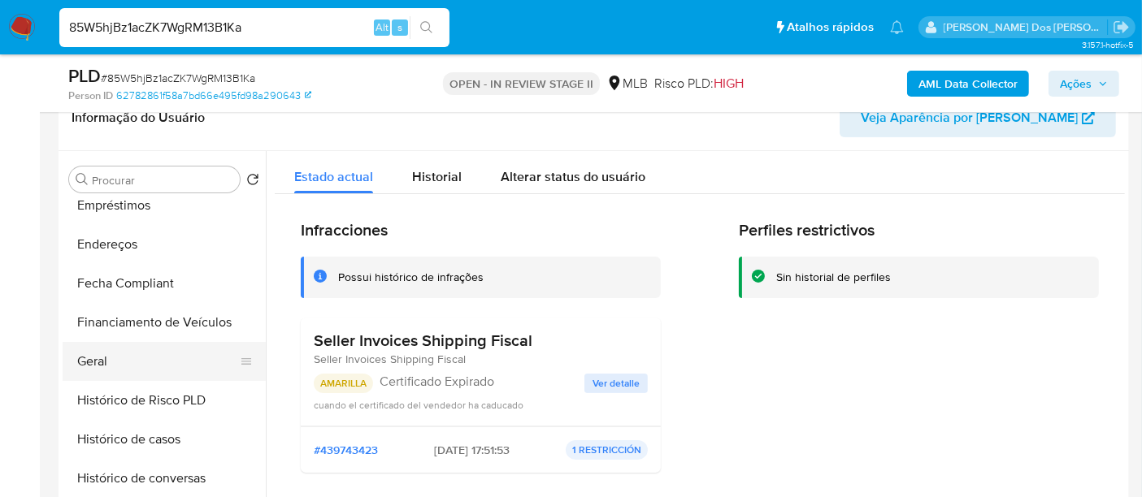
click at [80, 366] on button "Geral" at bounding box center [158, 361] width 190 height 39
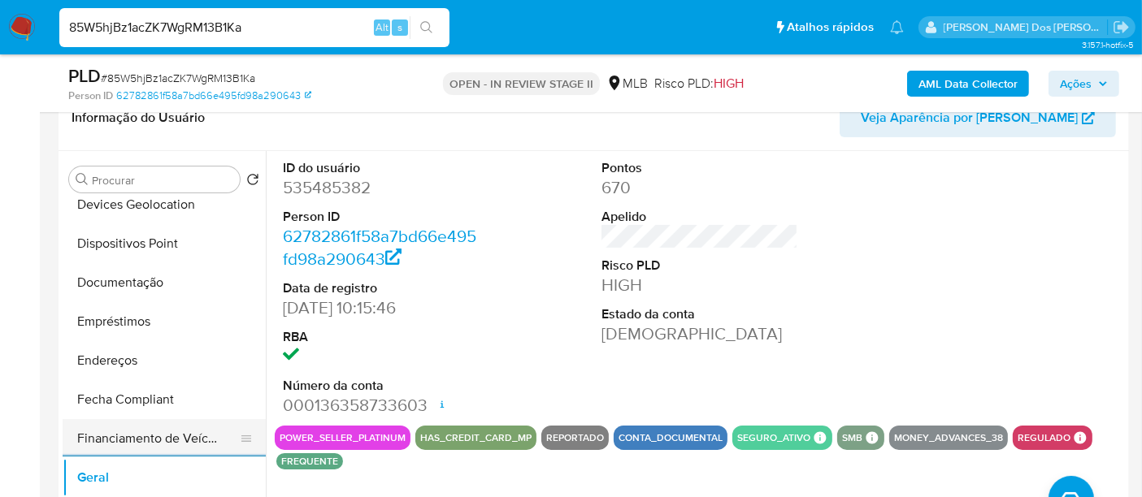
scroll to position [183, 0]
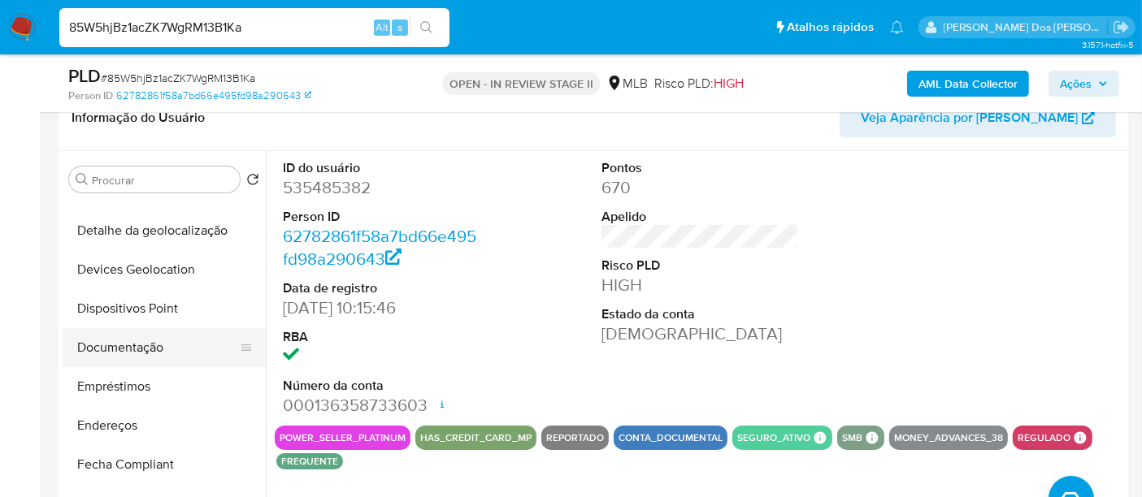
click at [140, 346] on button "Documentação" at bounding box center [158, 347] width 190 height 39
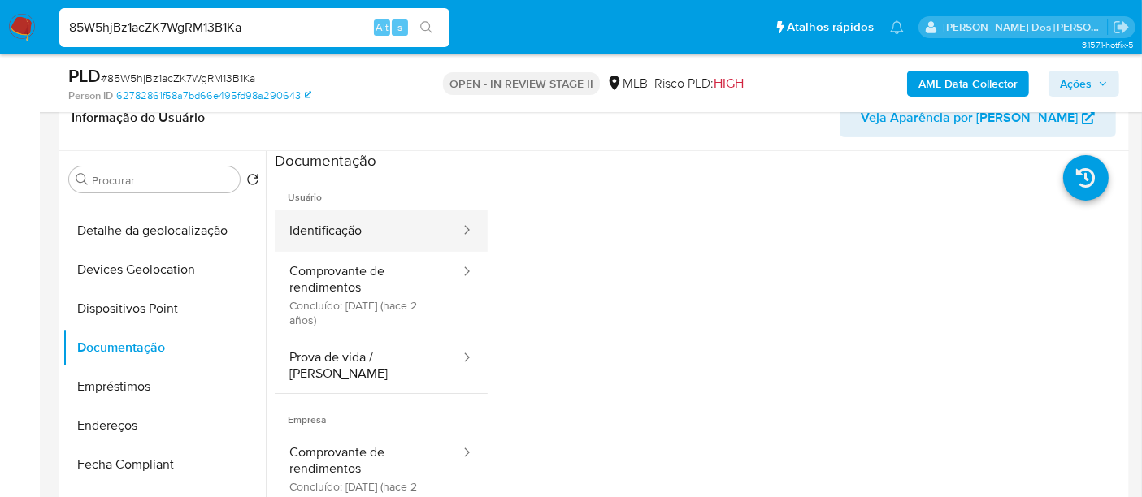
click at [315, 226] on button "Identificação" at bounding box center [368, 230] width 187 height 41
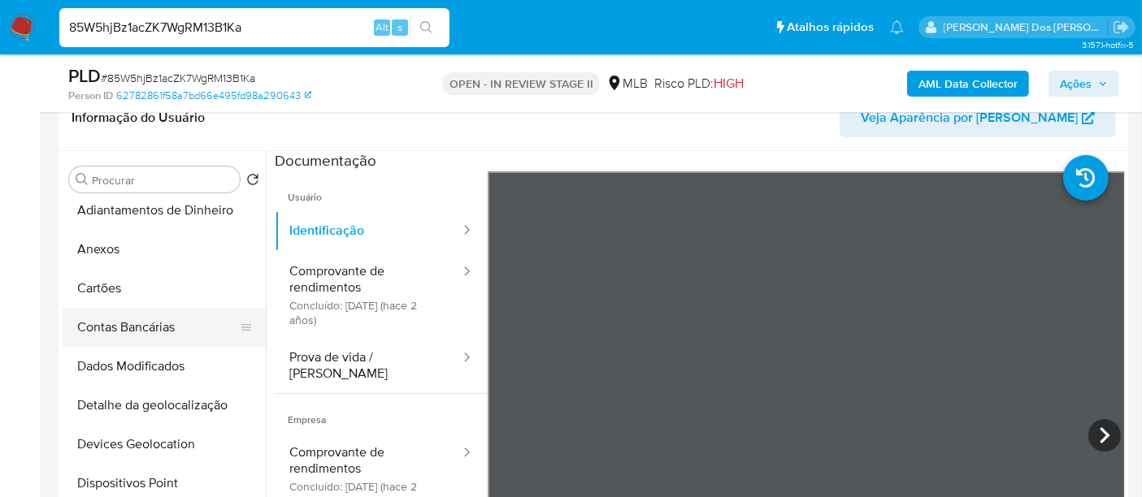
scroll to position [2, 0]
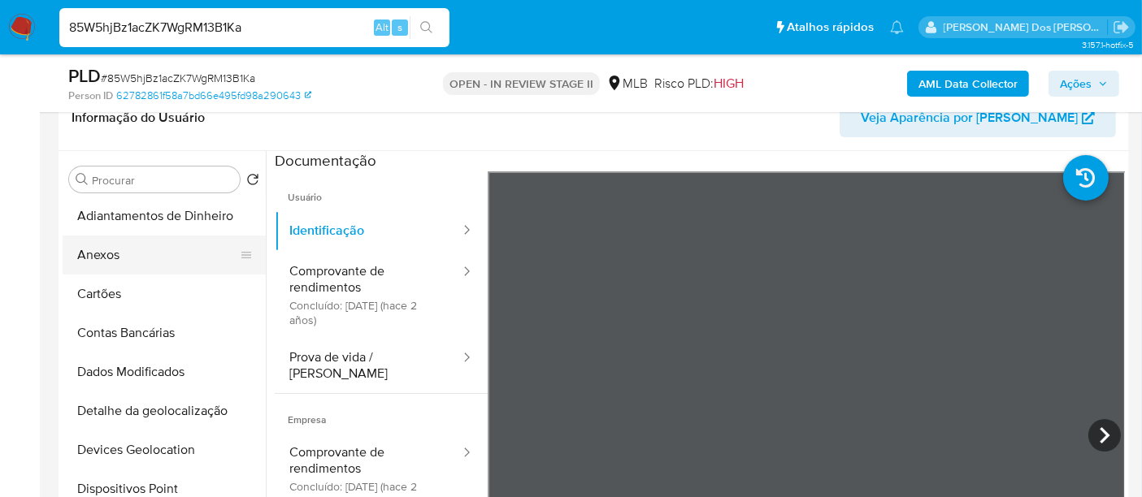
click at [101, 254] on button "Anexos" at bounding box center [158, 255] width 190 height 39
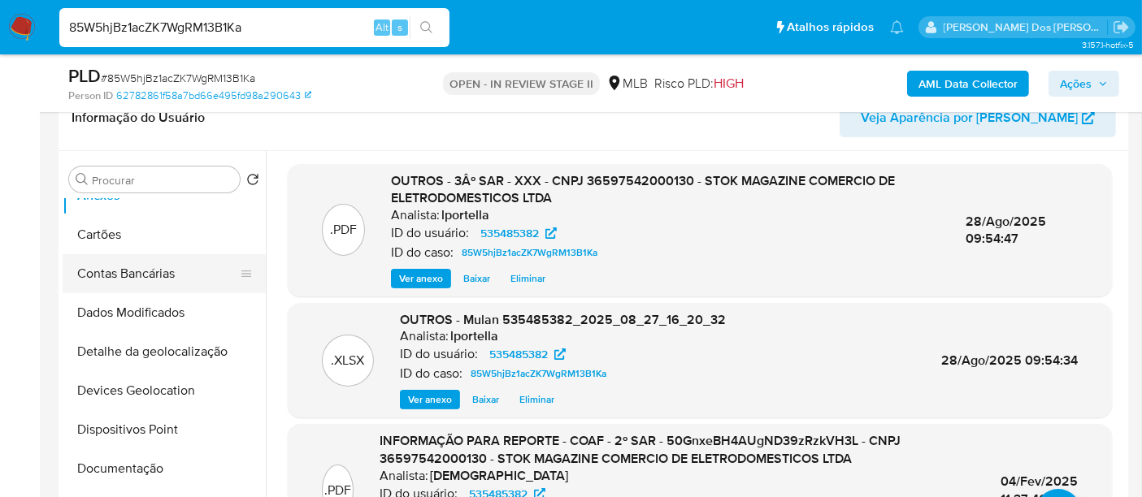
scroll to position [90, 0]
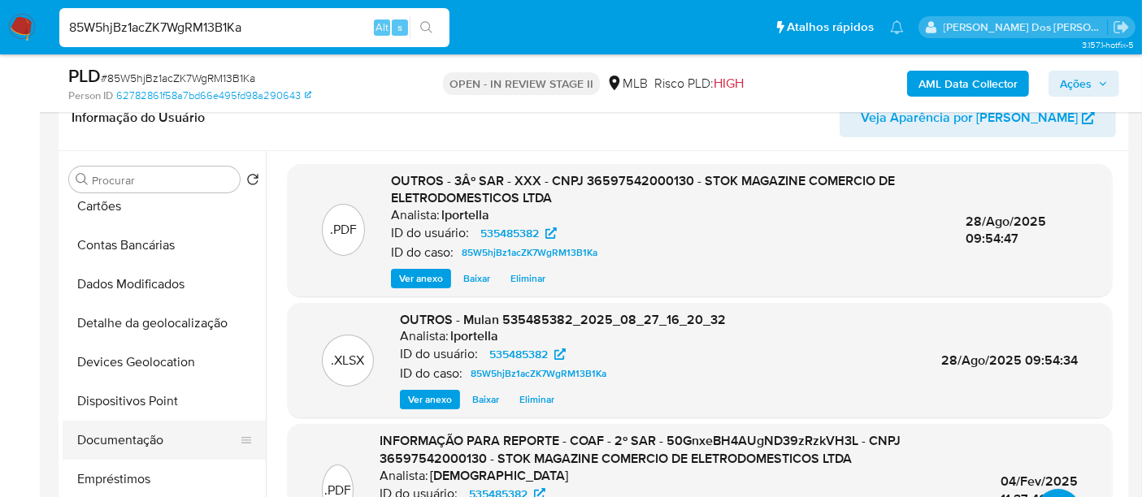
click at [135, 427] on button "Documentação" at bounding box center [158, 440] width 190 height 39
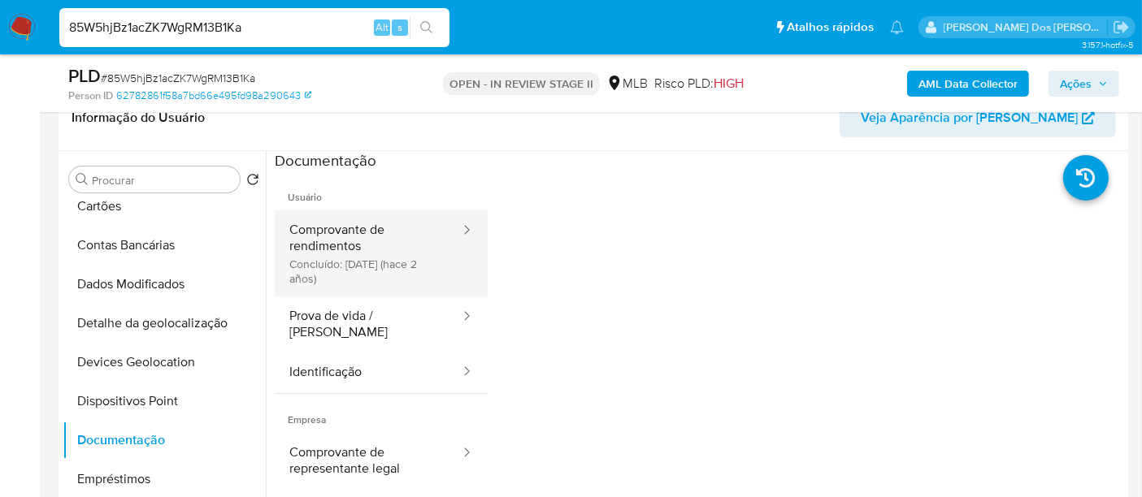
click at [344, 263] on button "Comprovante de rendimentos Concluído: [DATE] (hace 2 años)" at bounding box center [368, 253] width 187 height 86
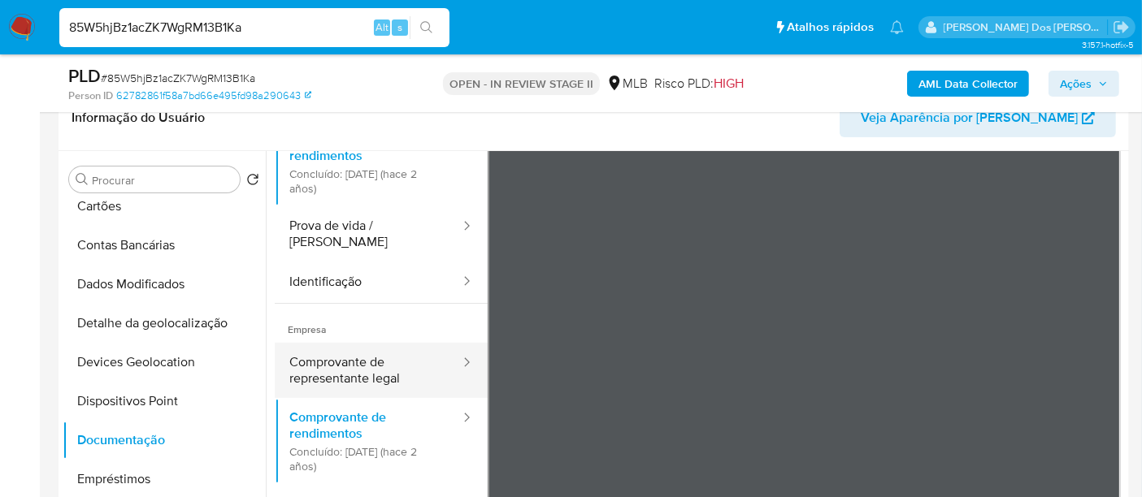
click at [363, 363] on button "Comprovante de representante legal" at bounding box center [368, 370] width 187 height 55
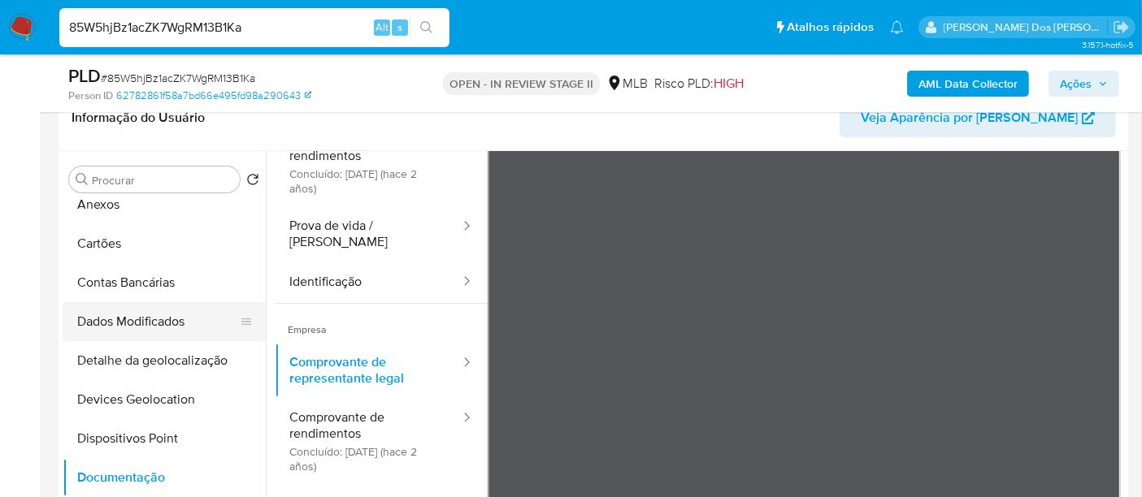
scroll to position [0, 0]
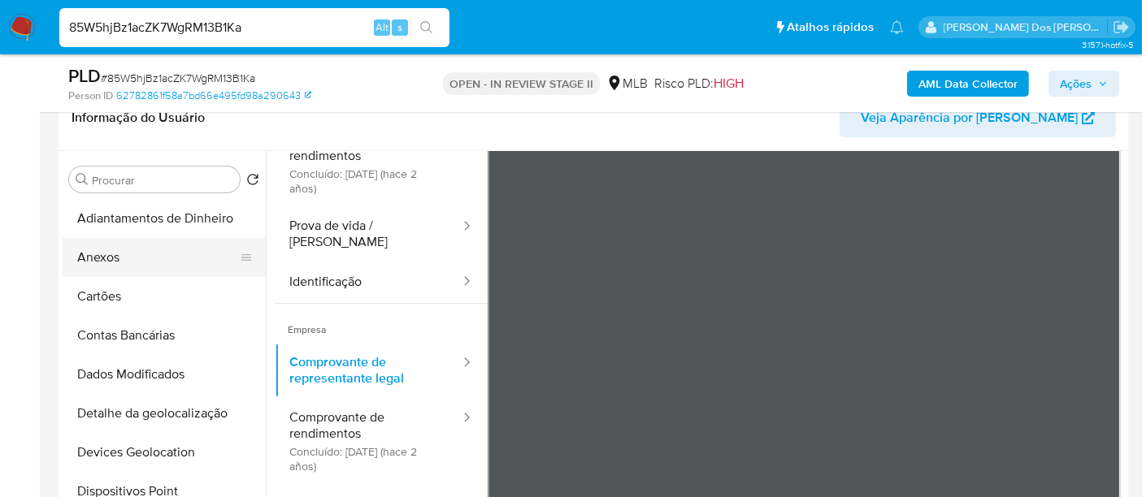
click at [98, 264] on button "Anexos" at bounding box center [158, 257] width 190 height 39
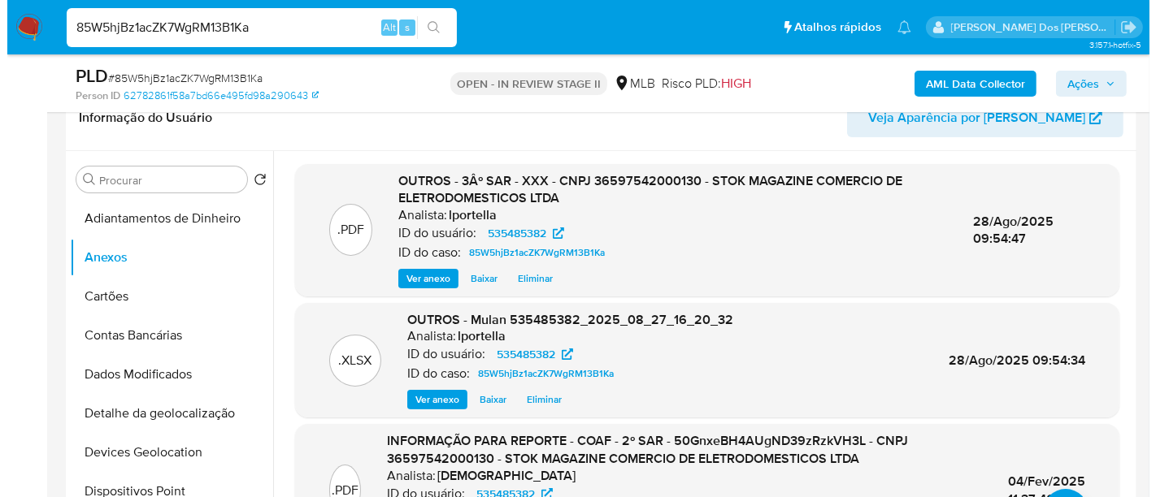
scroll to position [180, 0]
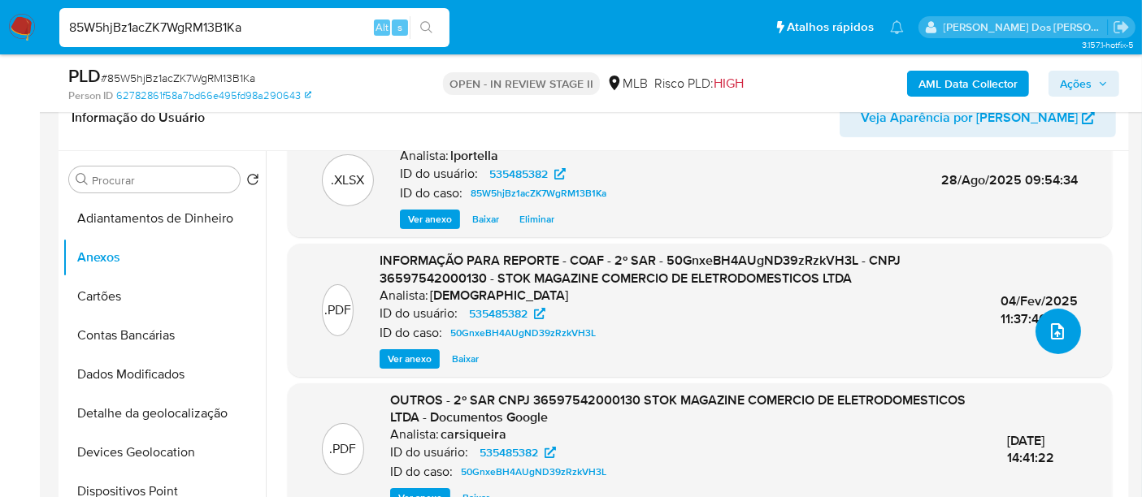
click at [1052, 323] on icon "upload-file" at bounding box center [1057, 332] width 20 height 20
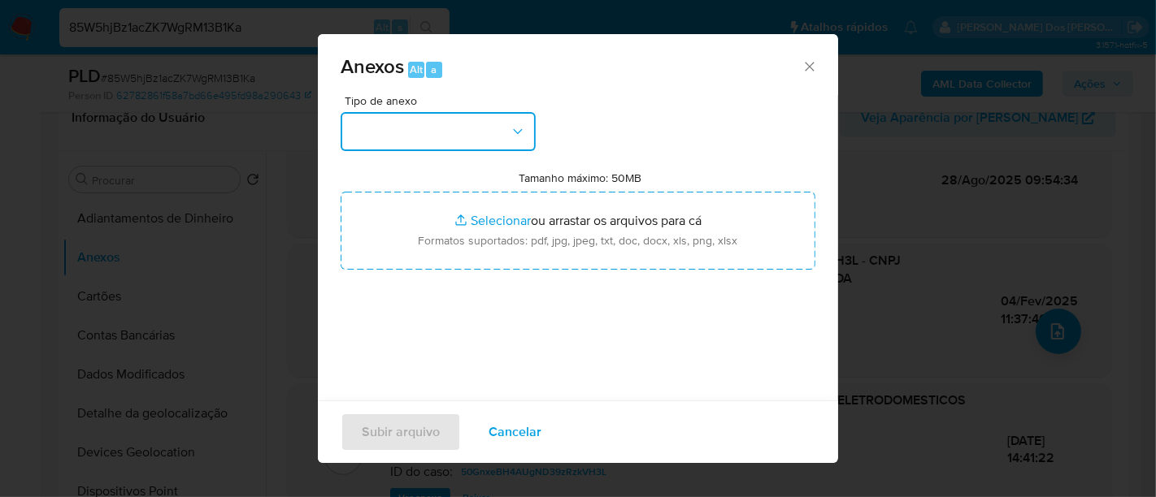
click at [488, 131] on button "button" at bounding box center [437, 131] width 195 height 39
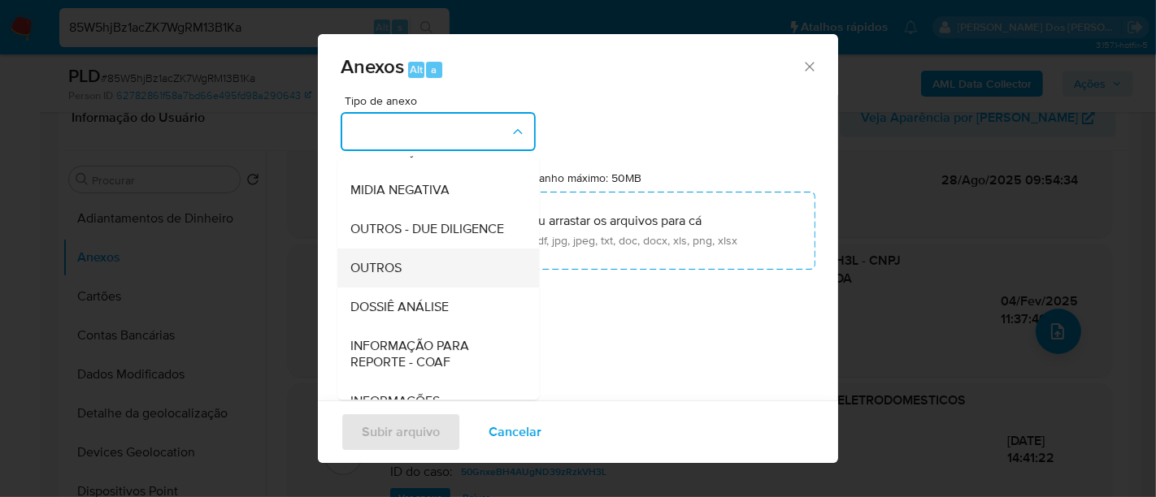
scroll to position [249, 0]
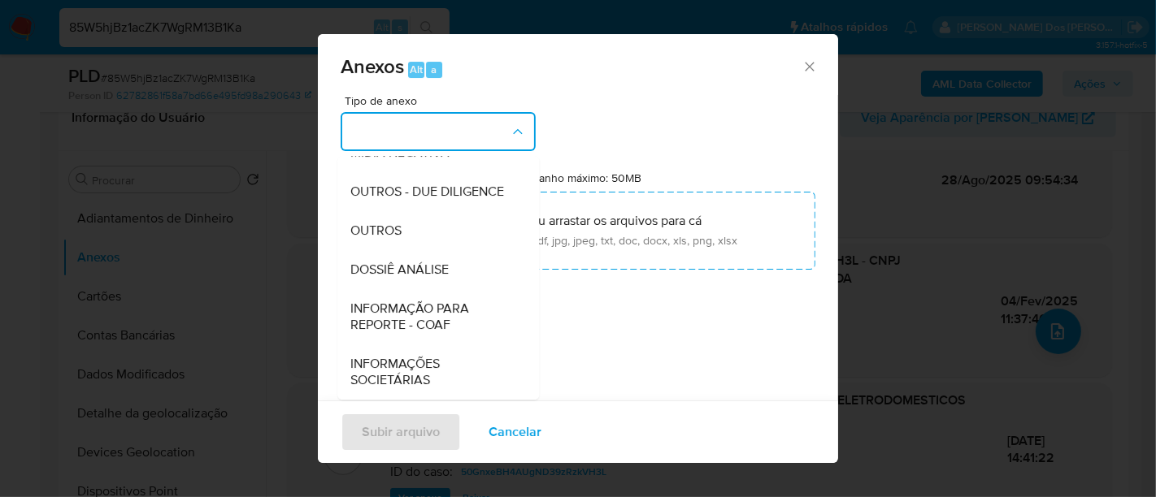
click at [409, 366] on span "INFORMAÇÕES SOCIETÁRIAS" at bounding box center [433, 372] width 166 height 33
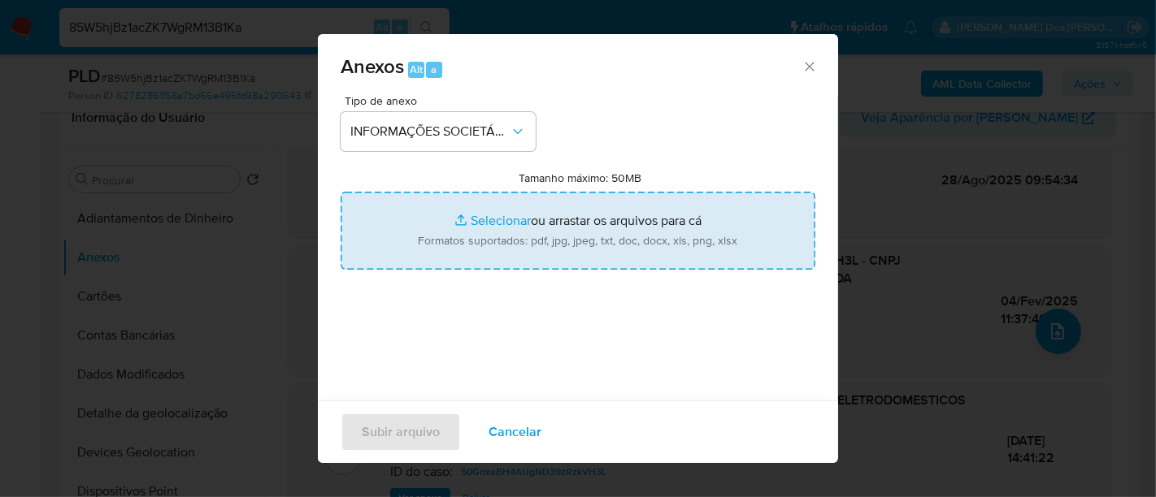
click at [504, 219] on input "Tamanho máximo: 50MB Selecionar arquivos" at bounding box center [577, 231] width 475 height 78
type input "C:\fakepath\Jucesp - STOK MAGAZINE COMERCIO DE ELETRODOMESTICOS LTDA.pdf"
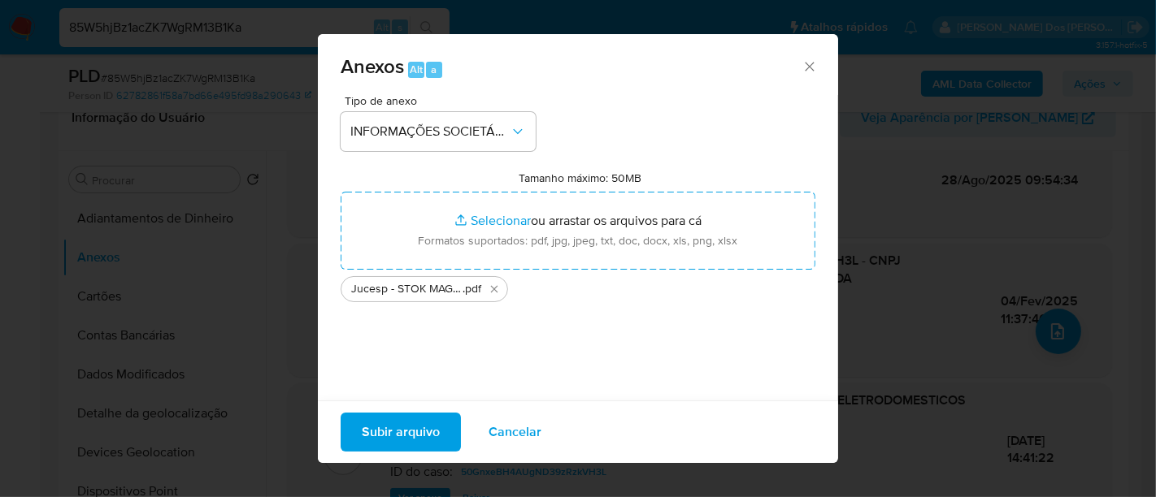
click at [440, 426] on button "Subir arquivo" at bounding box center [400, 432] width 120 height 39
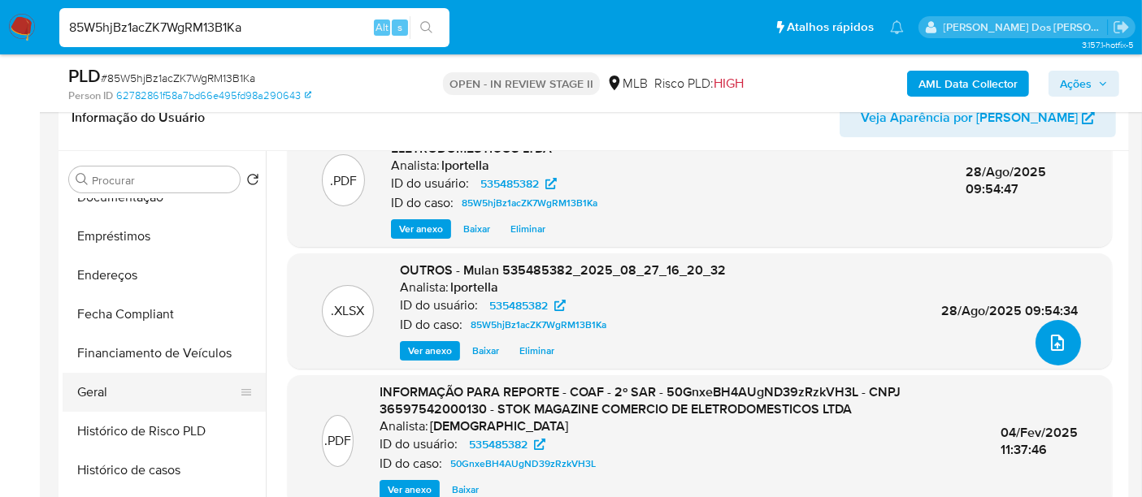
scroll to position [361, 0]
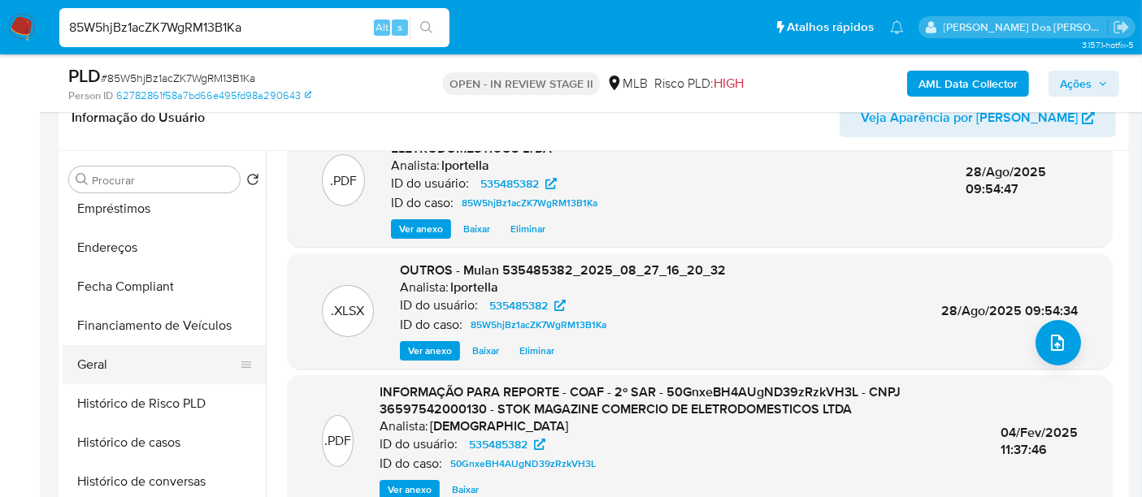
click at [89, 372] on button "Geral" at bounding box center [158, 364] width 190 height 39
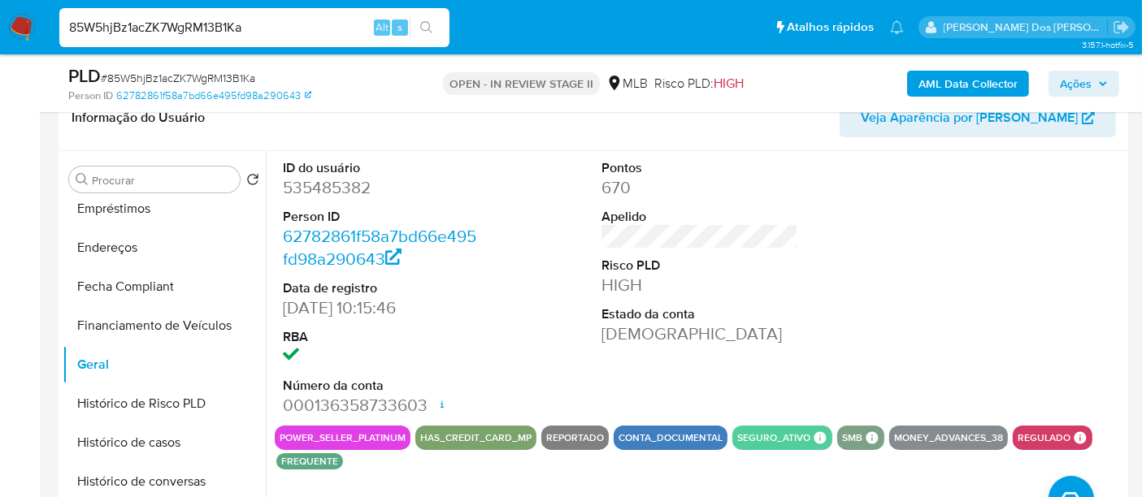
click at [232, 33] on input "85W5hjBz1acZK7WgRM13B1Ka" at bounding box center [254, 27] width 390 height 21
paste input "JTOSKUD0uJZ6NgdcTCmsvSK9"
type input "JTOSKUD0uJZ6NgdcTCmsvSK9"
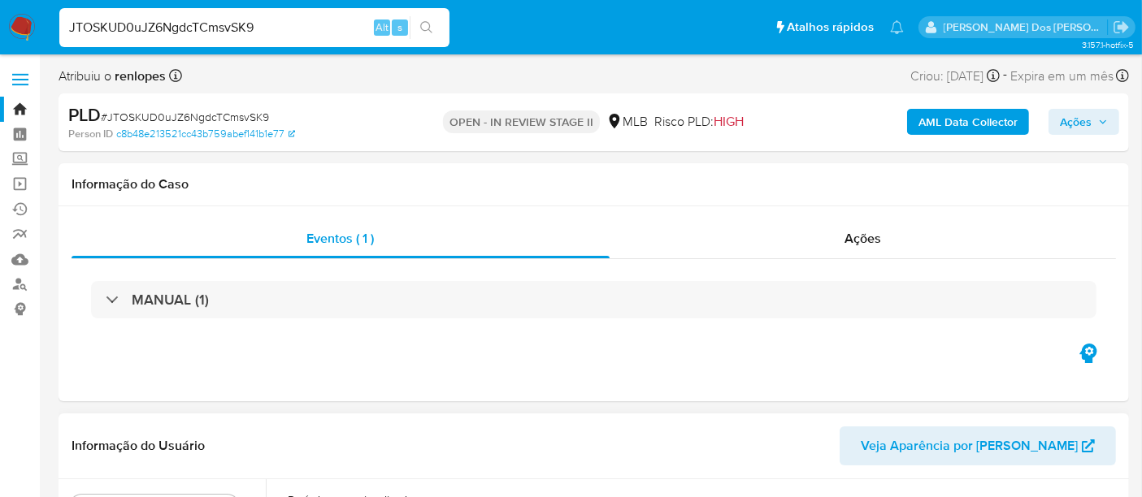
select select "10"
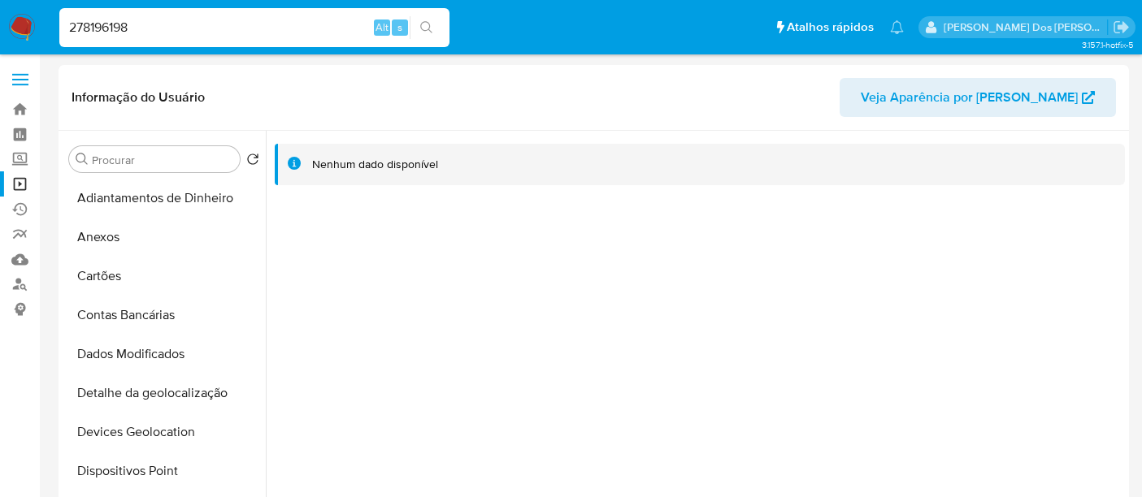
select select "10"
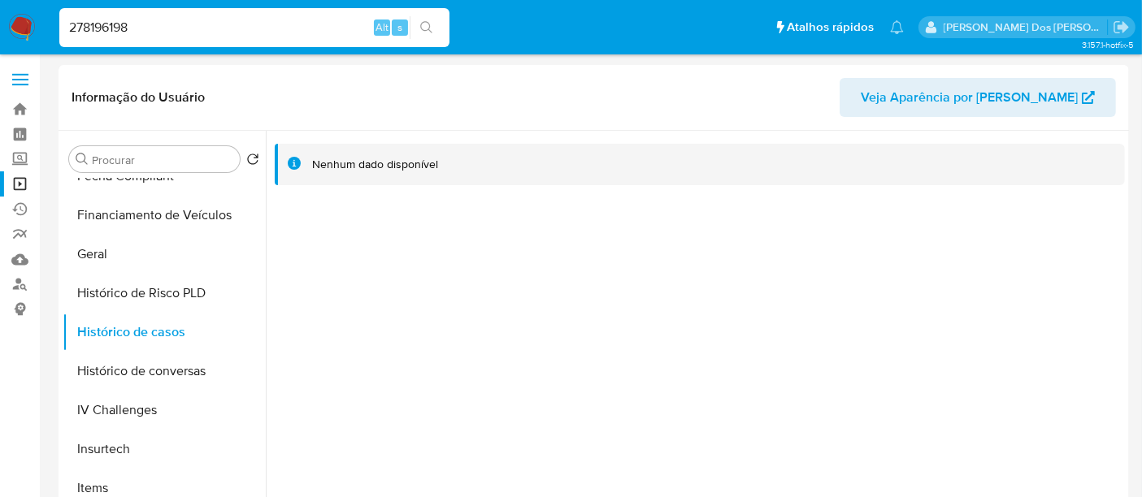
click at [195, 23] on input "278196198" at bounding box center [254, 27] width 390 height 21
paste input "431168673"
type input "431168673"
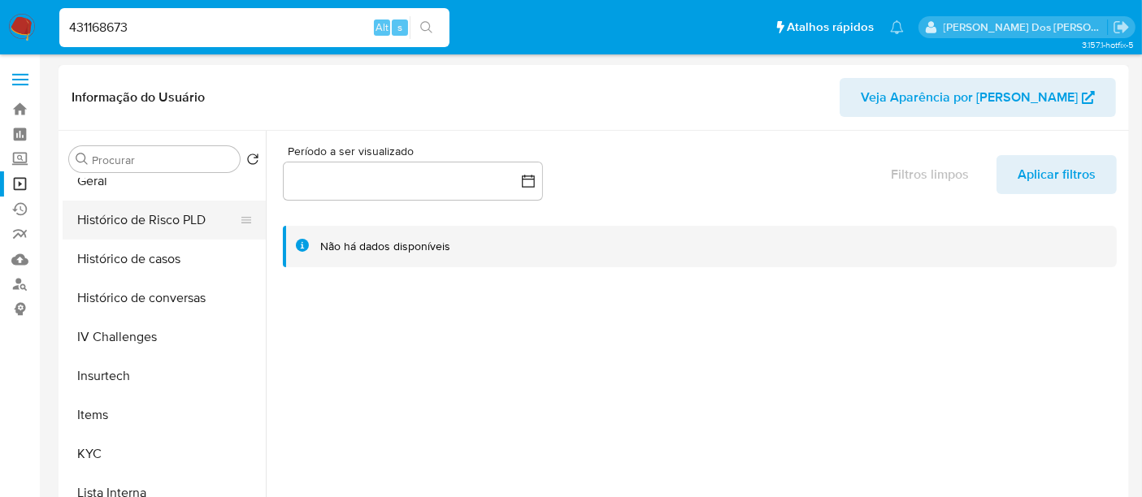
scroll to position [451, 0]
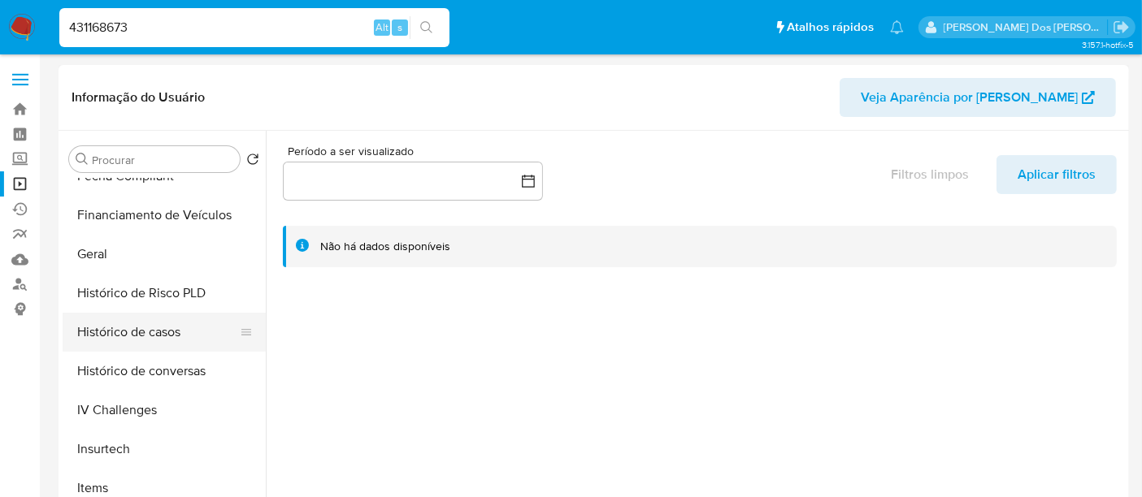
select select "10"
click at [144, 340] on button "Histórico de casos" at bounding box center [158, 332] width 190 height 39
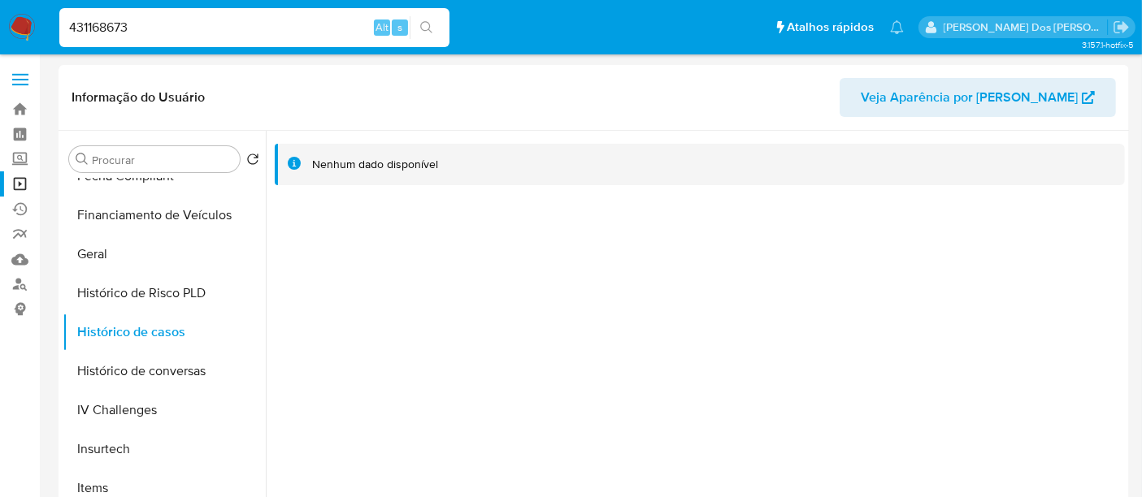
click at [203, 21] on input "431168673" at bounding box center [254, 27] width 390 height 21
click at [203, 20] on input "431168673" at bounding box center [254, 27] width 390 height 21
paste input "230152703"
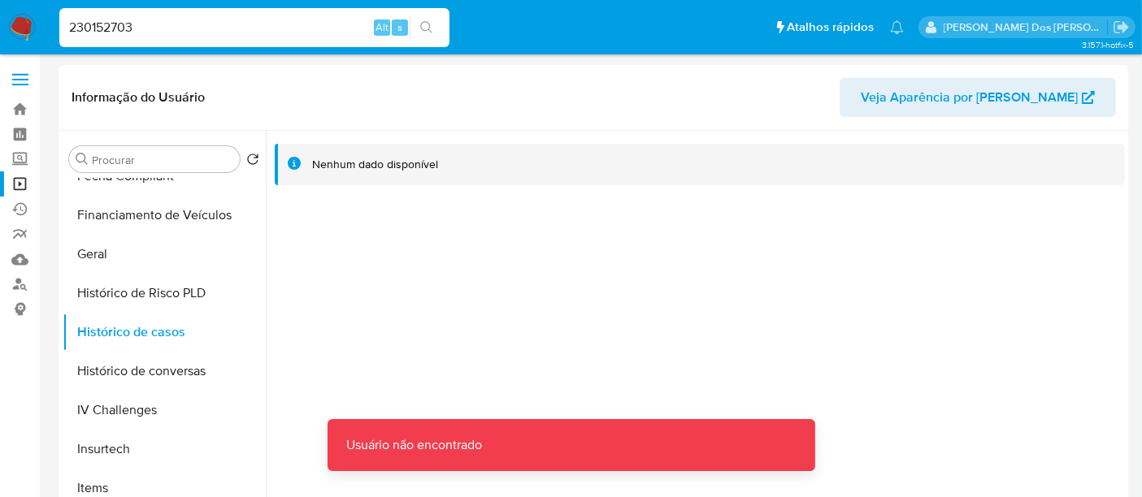
click at [199, 22] on input "230152703" at bounding box center [254, 27] width 390 height 21
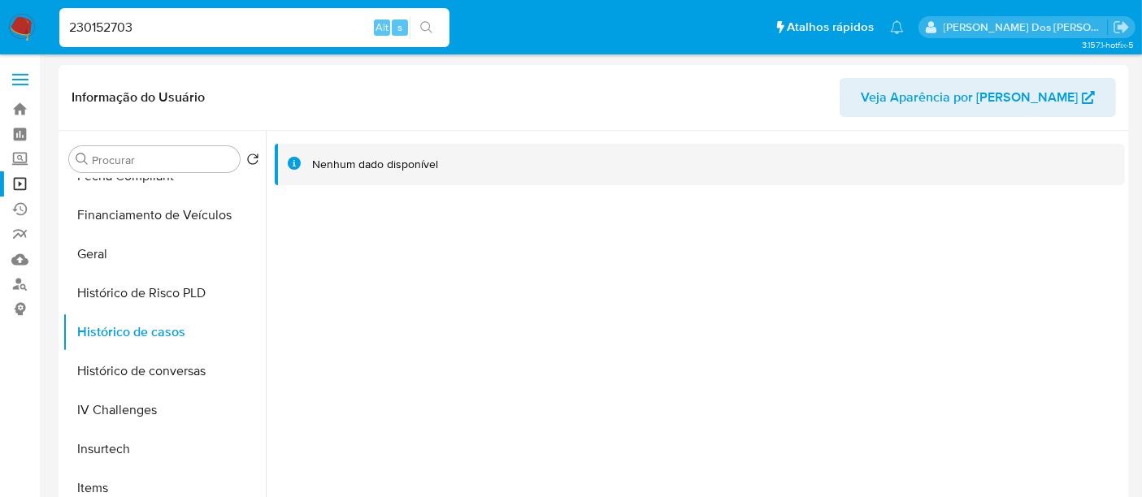
type input "230152703"
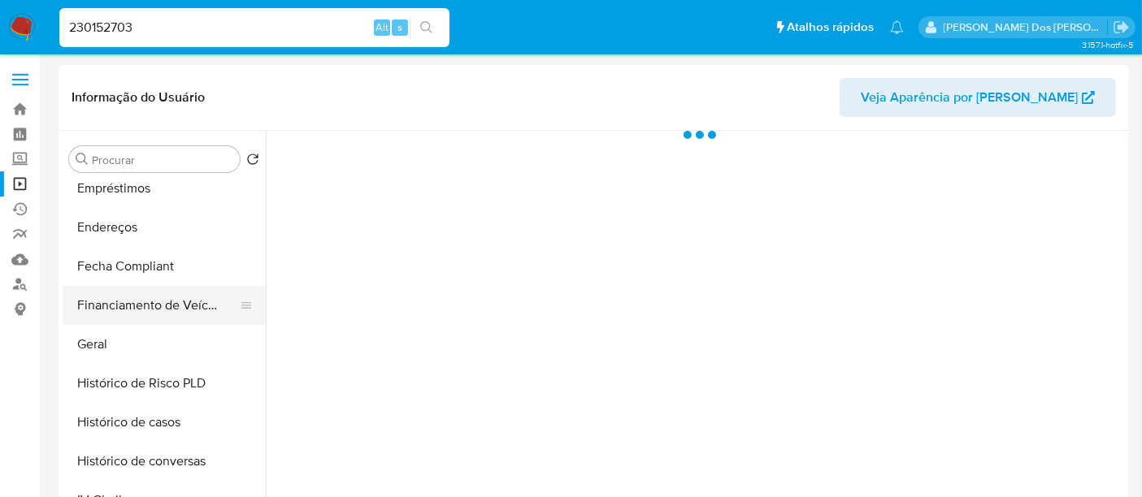
scroll to position [451, 0]
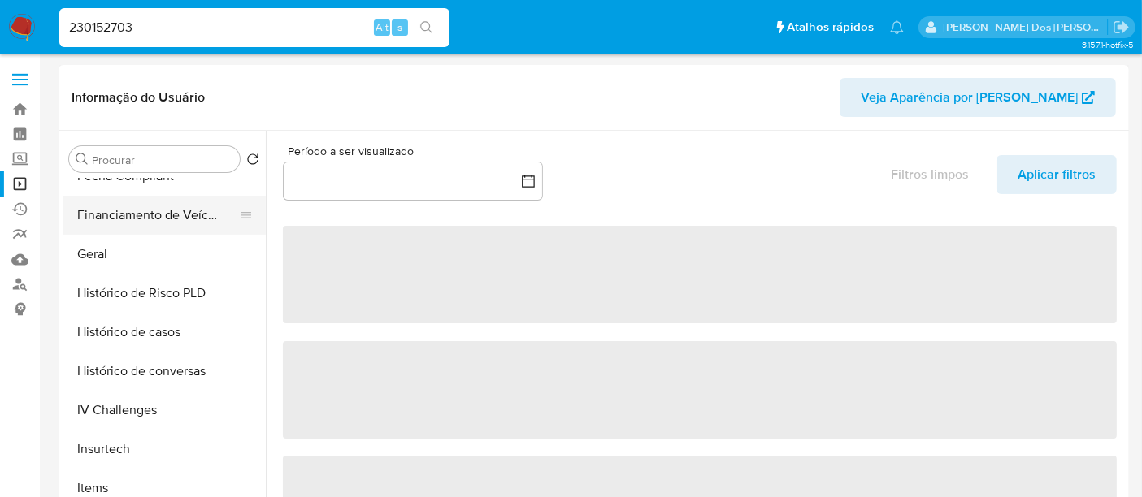
click at [119, 327] on button "Histórico de casos" at bounding box center [164, 332] width 203 height 39
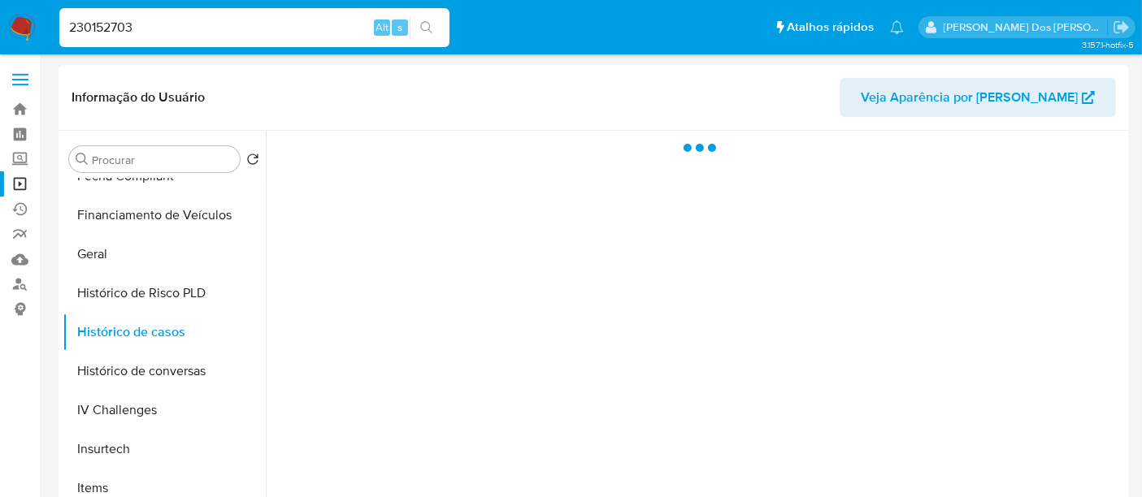
select select "10"
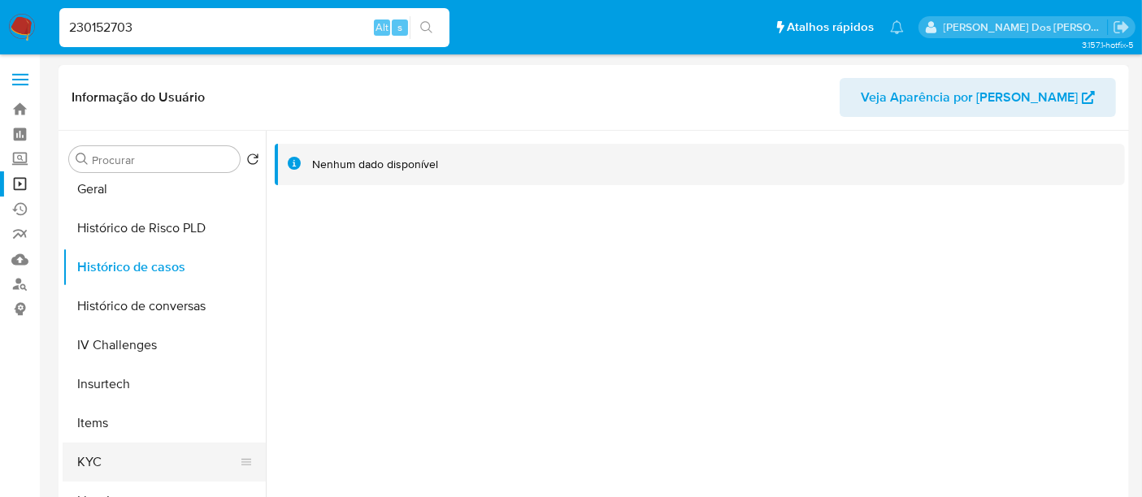
scroll to position [631, 0]
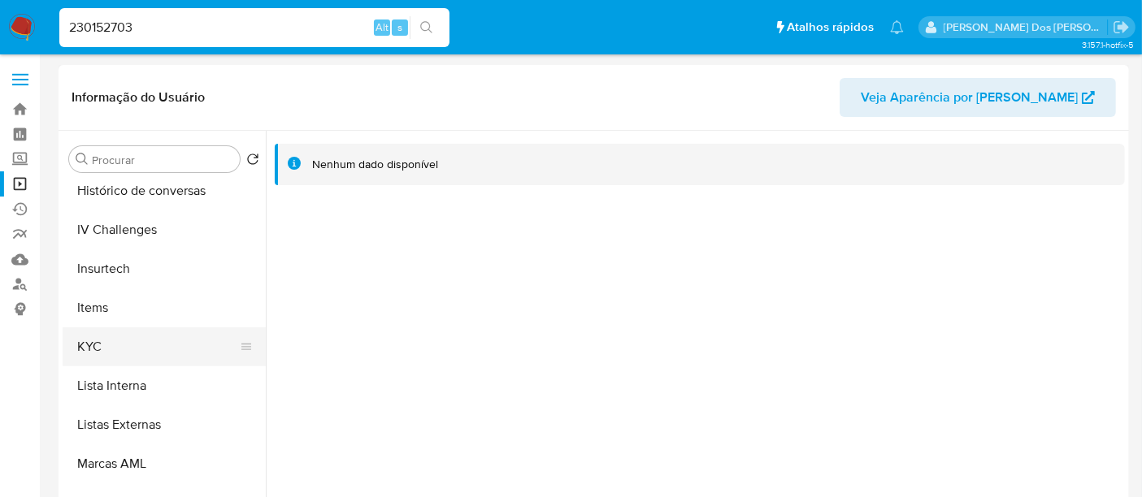
click at [81, 334] on button "KYC" at bounding box center [158, 346] width 190 height 39
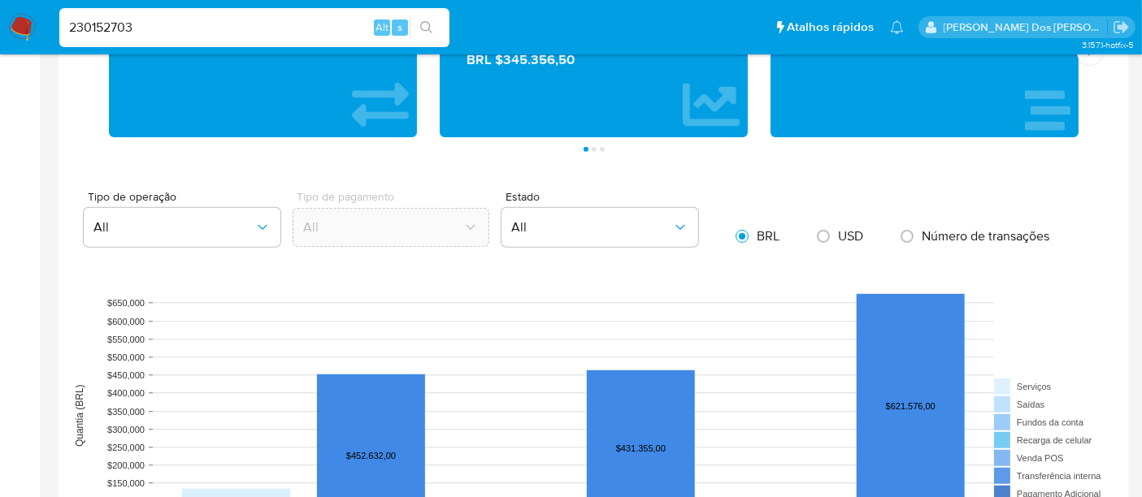
scroll to position [1173, 0]
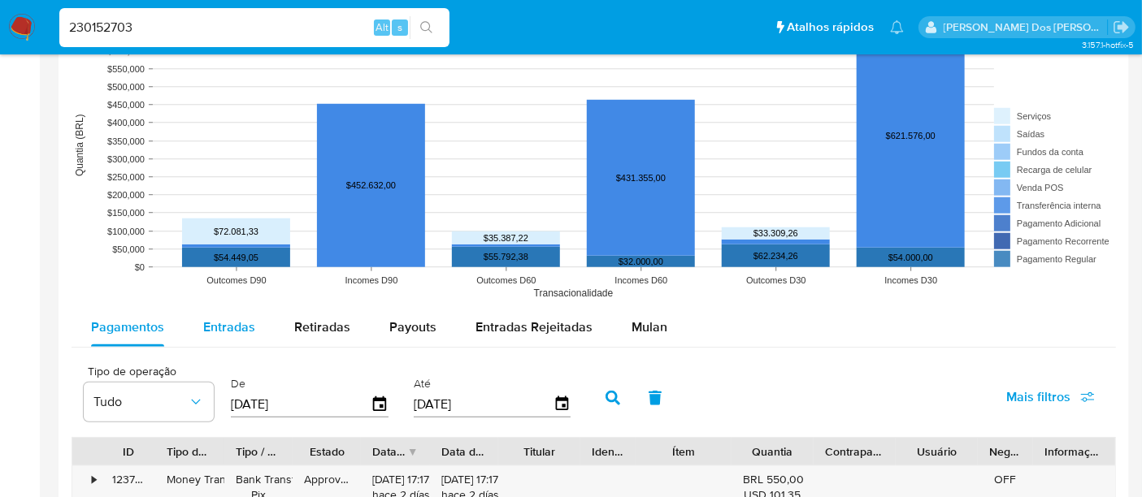
click at [222, 339] on div "Entradas" at bounding box center [229, 327] width 52 height 39
select select "10"
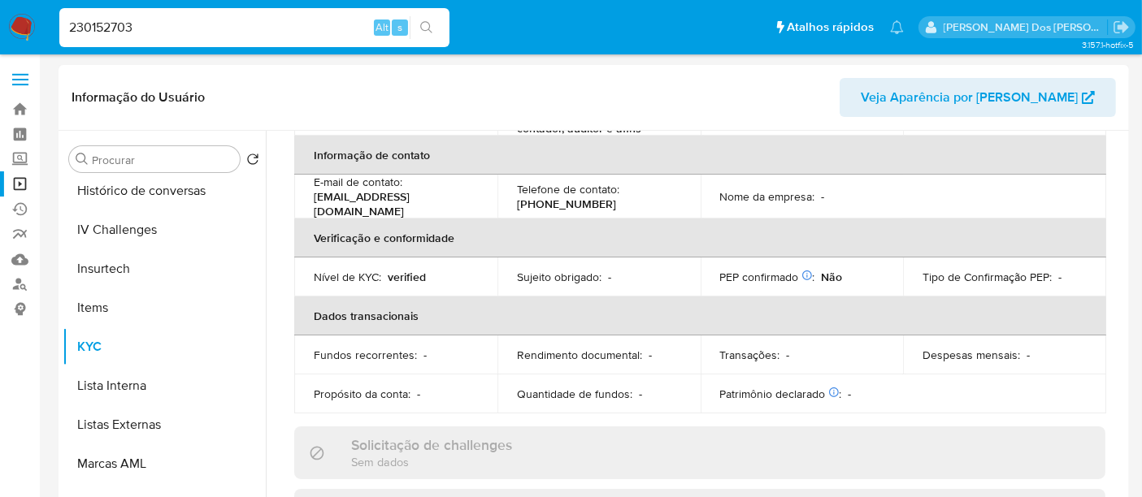
scroll to position [127, 0]
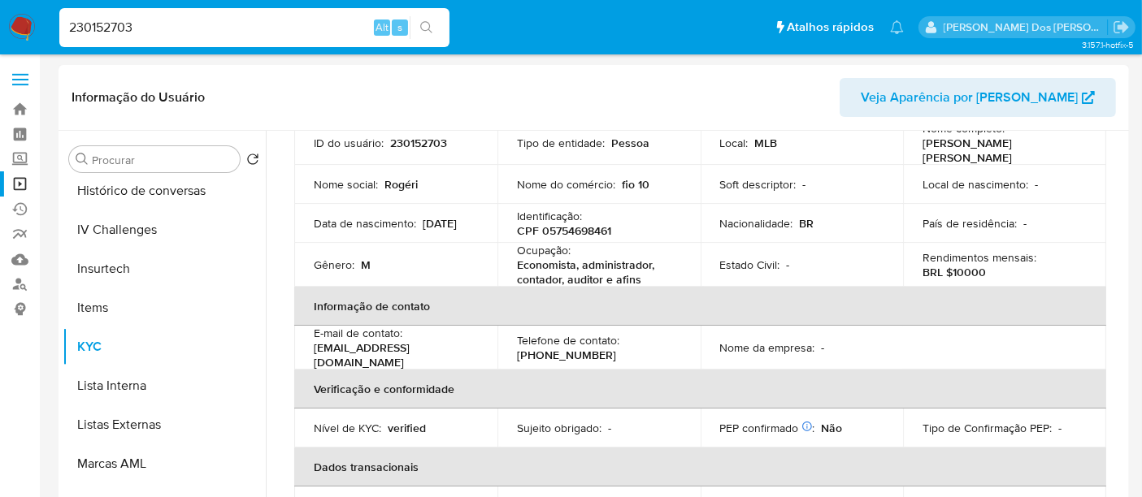
click at [604, 223] on p "CPF 05754698461" at bounding box center [564, 230] width 94 height 15
copy p "05754698461"
